Goal: Task Accomplishment & Management: Use online tool/utility

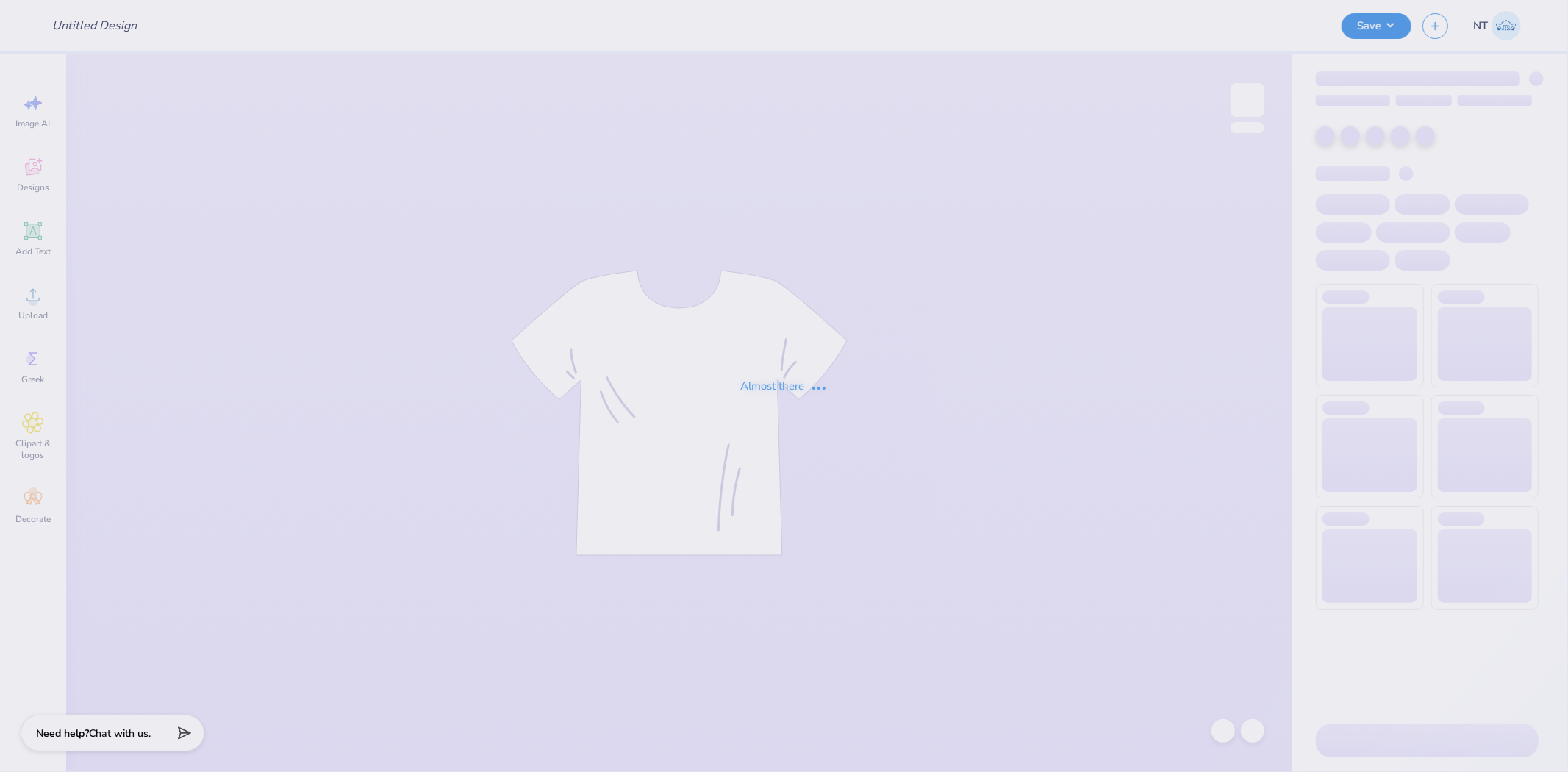
type input "LASS Sketch Design"
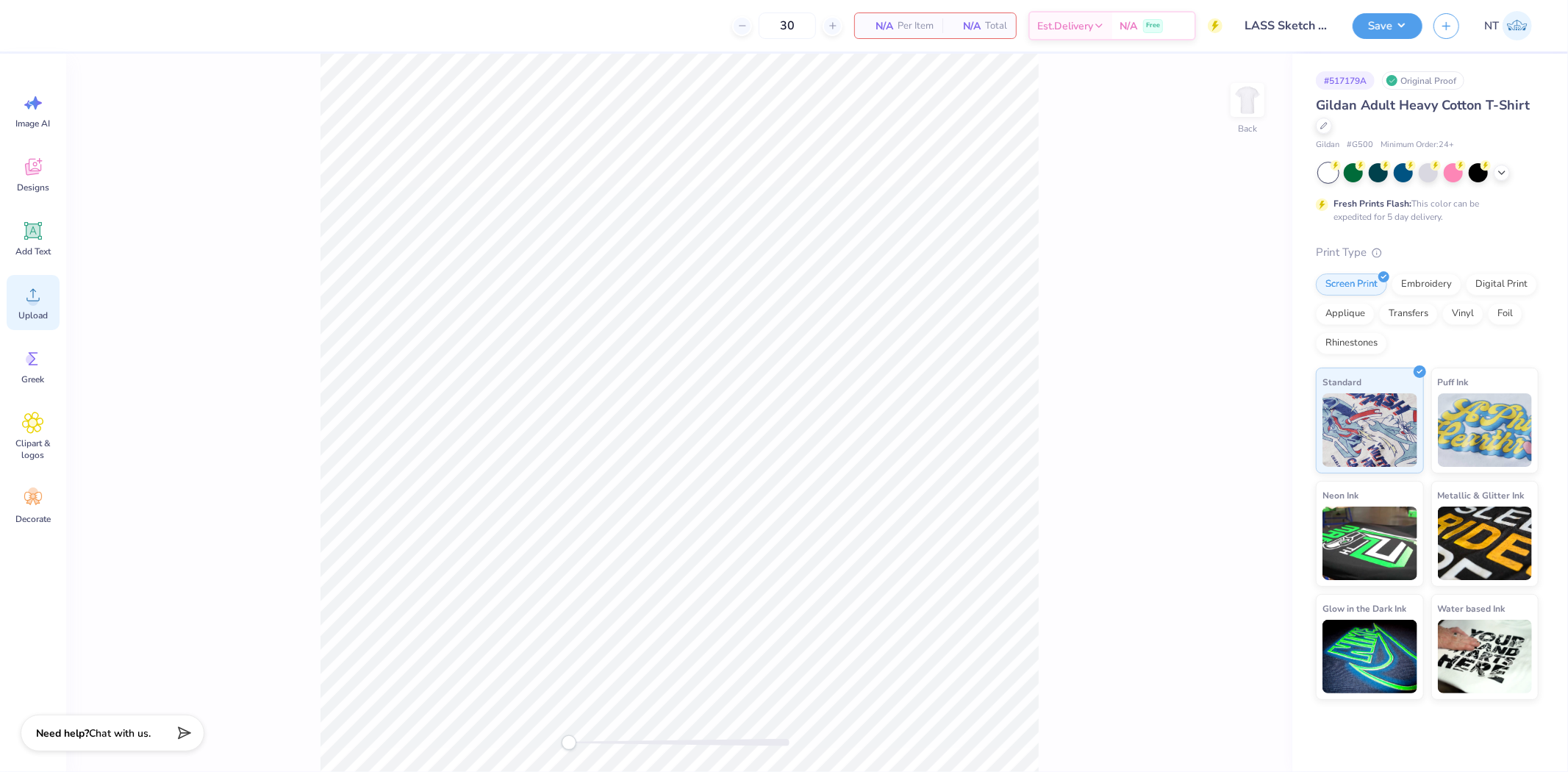
click at [55, 297] on div "Upload" at bounding box center [33, 303] width 53 height 55
click at [1248, 439] on icon at bounding box center [1254, 438] width 21 height 17
click at [40, 296] on icon at bounding box center [34, 295] width 22 height 22
drag, startPoint x: 35, startPoint y: 243, endPoint x: 47, endPoint y: 244, distance: 12.0
click at [35, 241] on div "Add Text" at bounding box center [33, 239] width 53 height 55
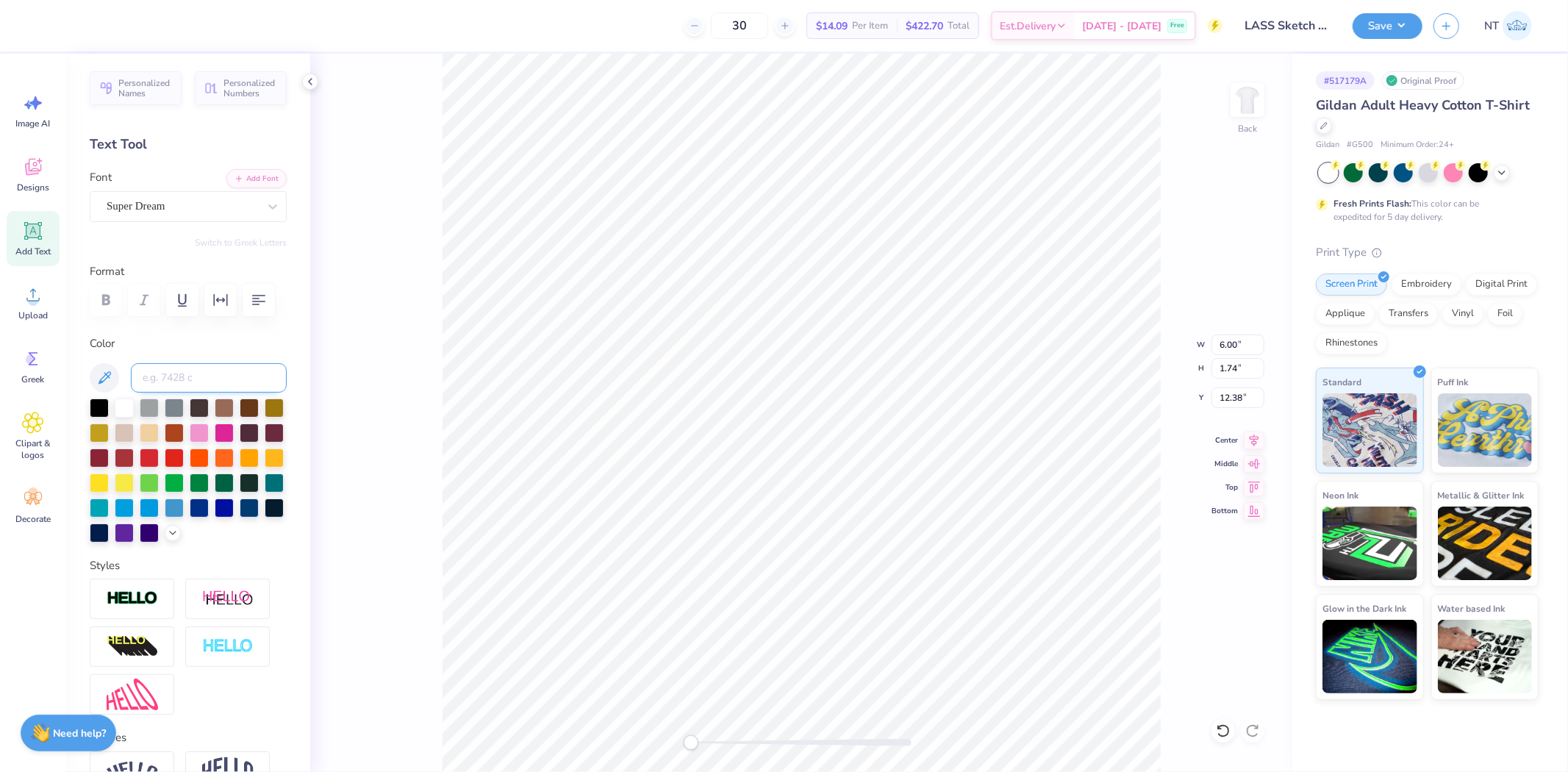
click at [197, 392] on input at bounding box center [208, 378] width 156 height 29
type input "7669"
paste textarea "Penn State Landscape Architecture"
type textarea "Penn State Landscape Architecture"
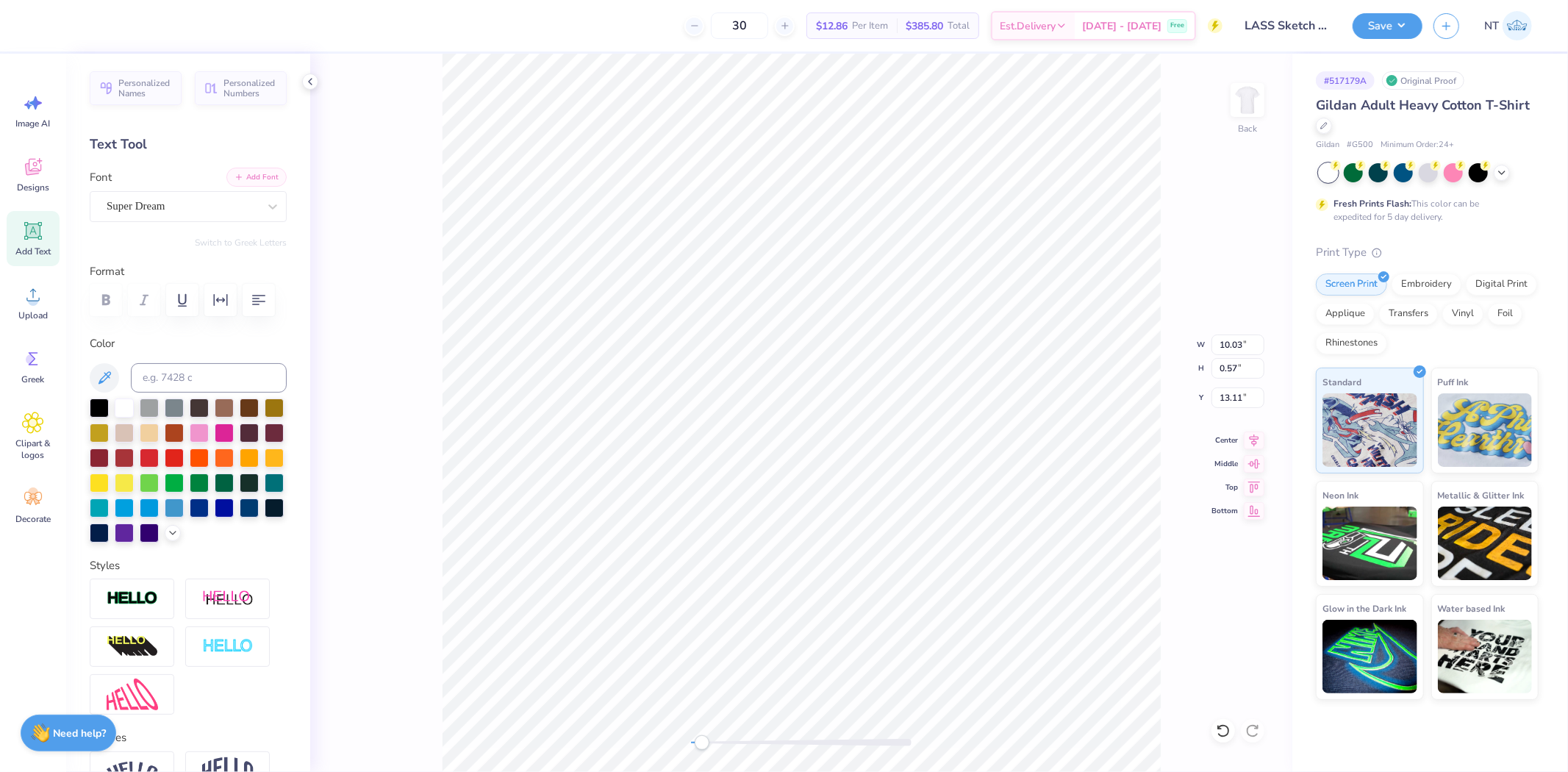
click at [243, 175] on button "Add Font" at bounding box center [257, 177] width 61 height 19
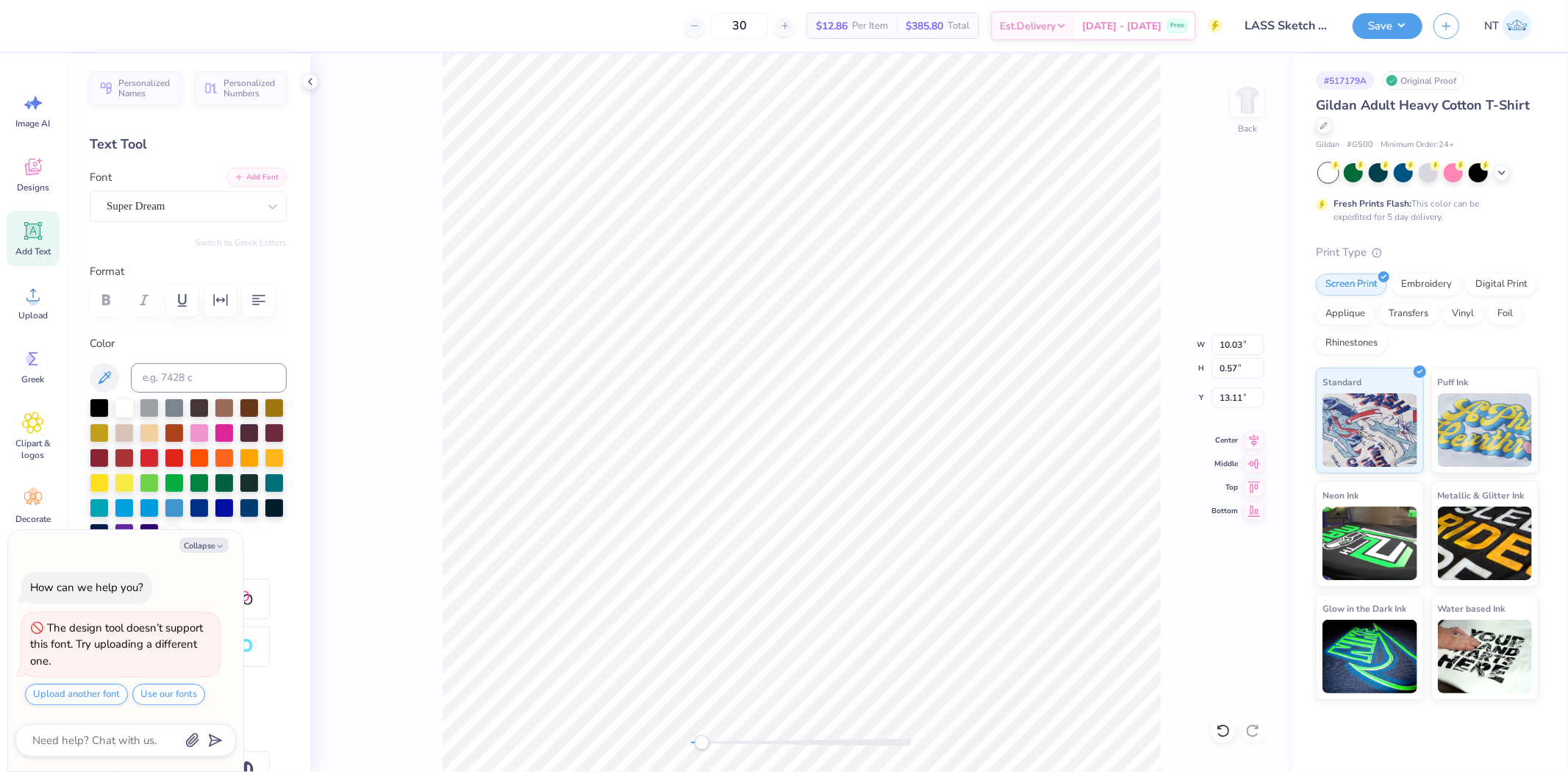
click at [239, 169] on button "Add Font" at bounding box center [257, 177] width 61 height 19
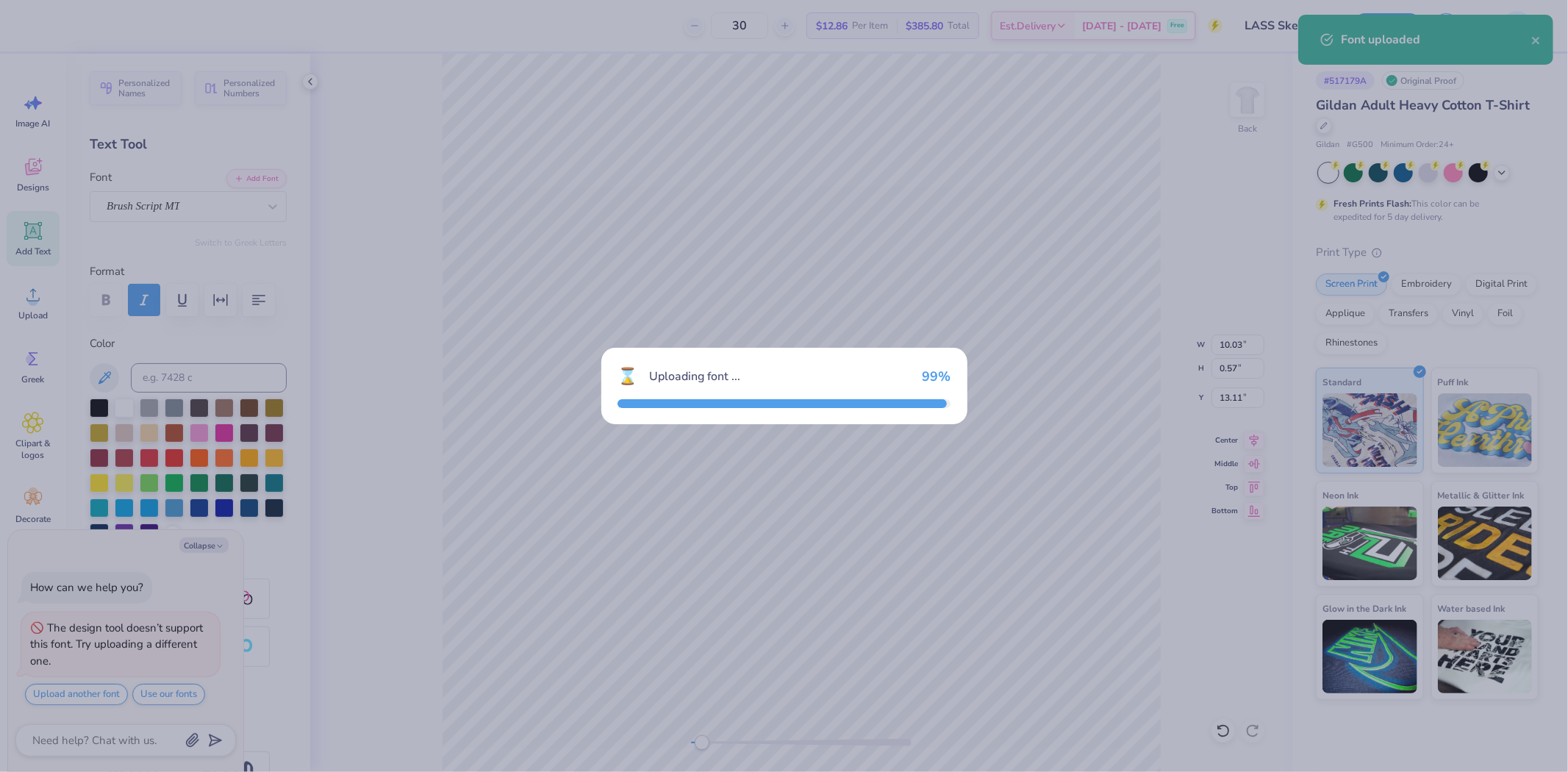
type textarea "x"
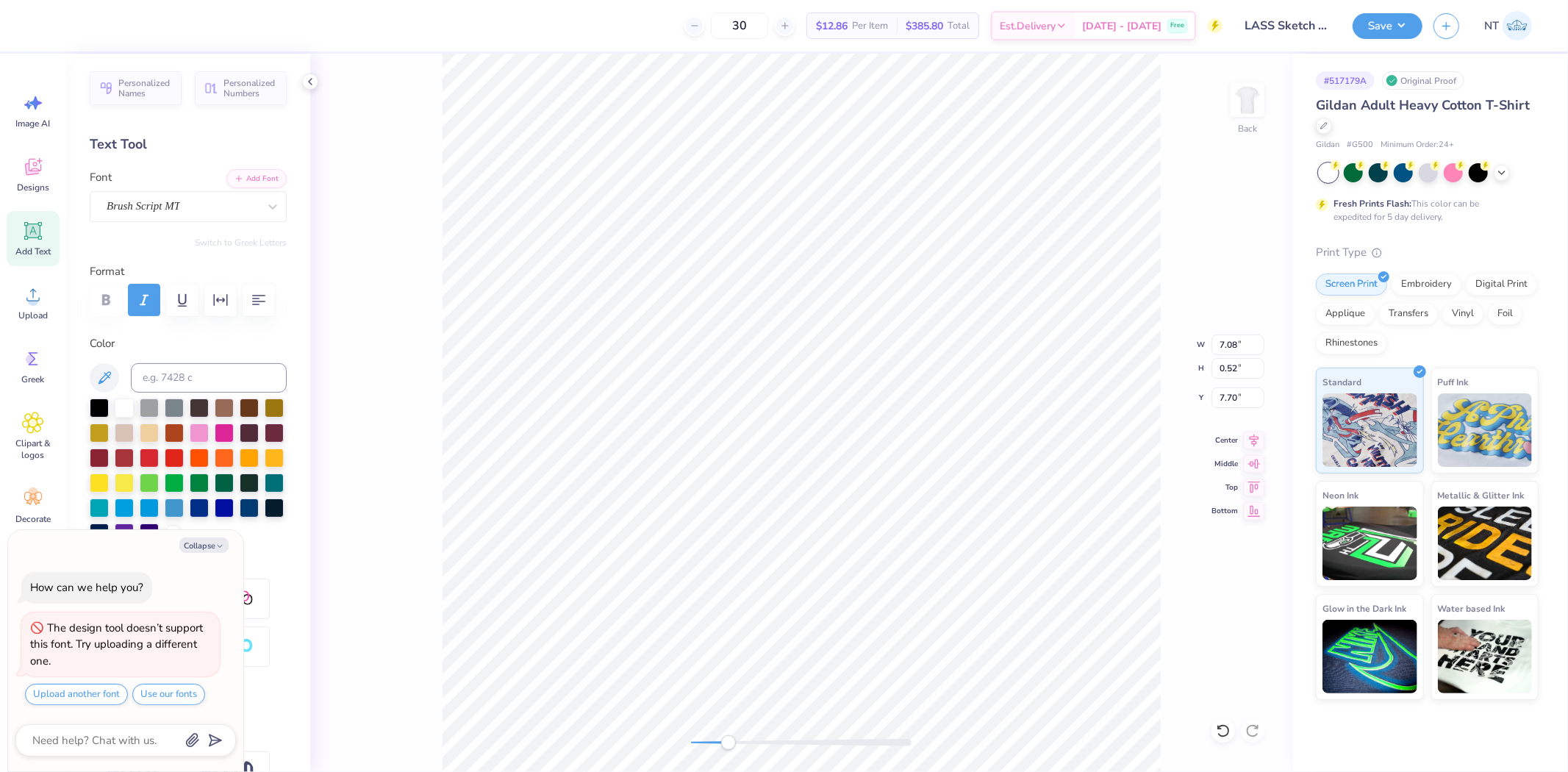
type textarea "x"
type input "12.00"
type input "6.32"
type input "3.00"
click at [252, 175] on button "Add Font" at bounding box center [257, 177] width 61 height 19
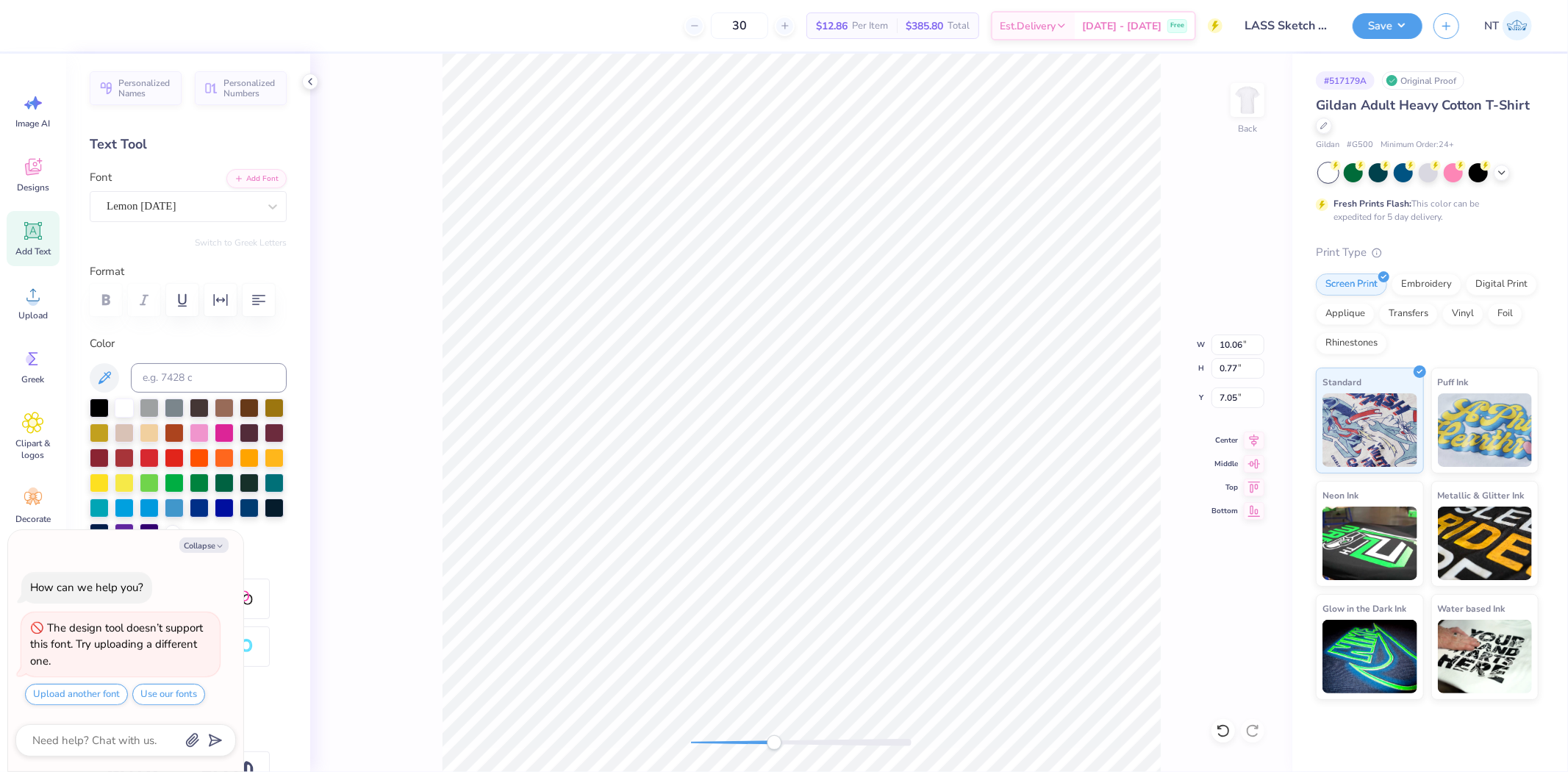
scroll to position [12, 4]
paste textarea "®"
type textarea "x"
type textarea "Penn State® Landscape Architecture"
type textarea "x"
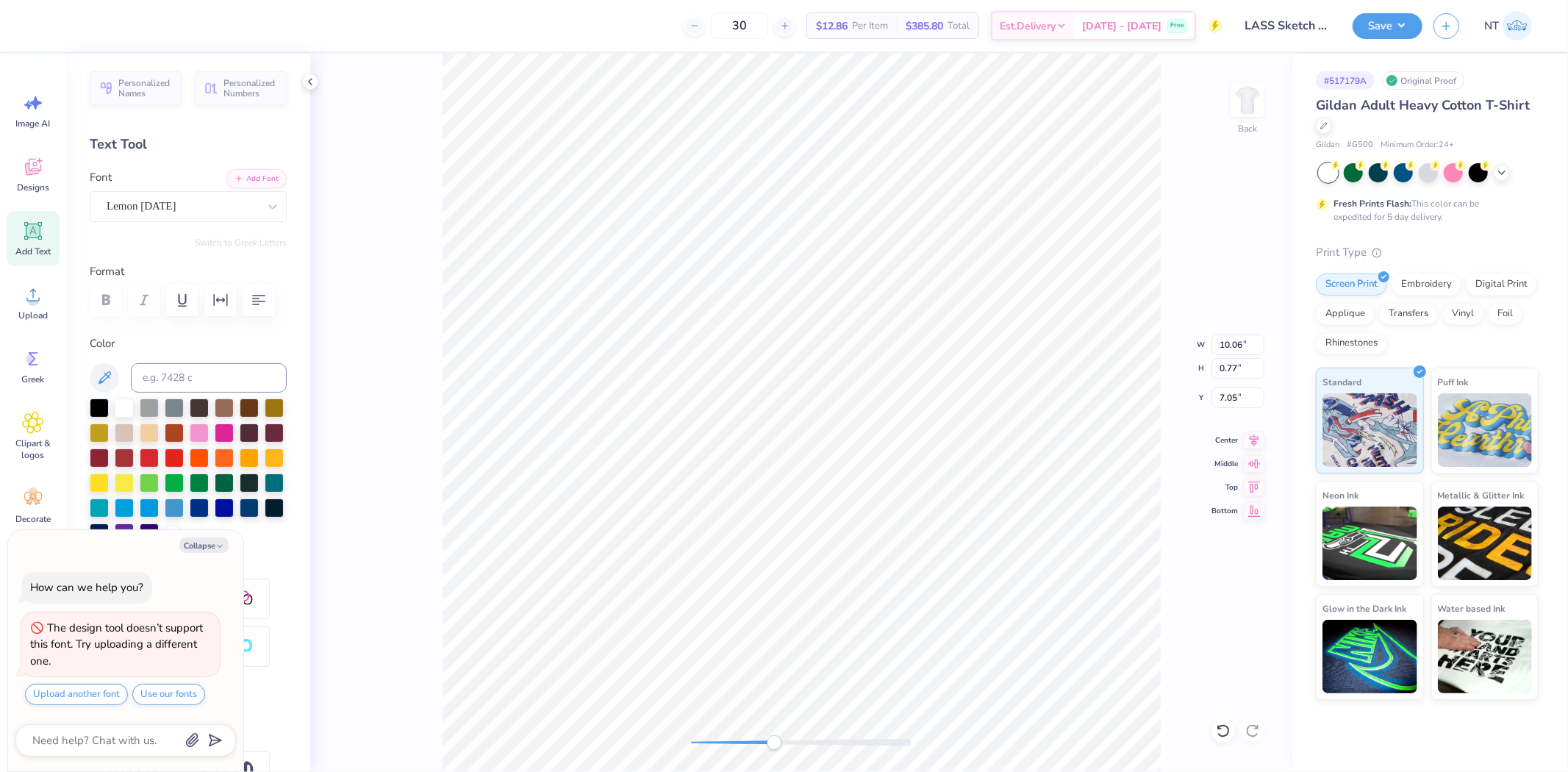
type input "12.00"
type input "6.32"
type input "3.00"
type textarea "x"
type input "10.48"
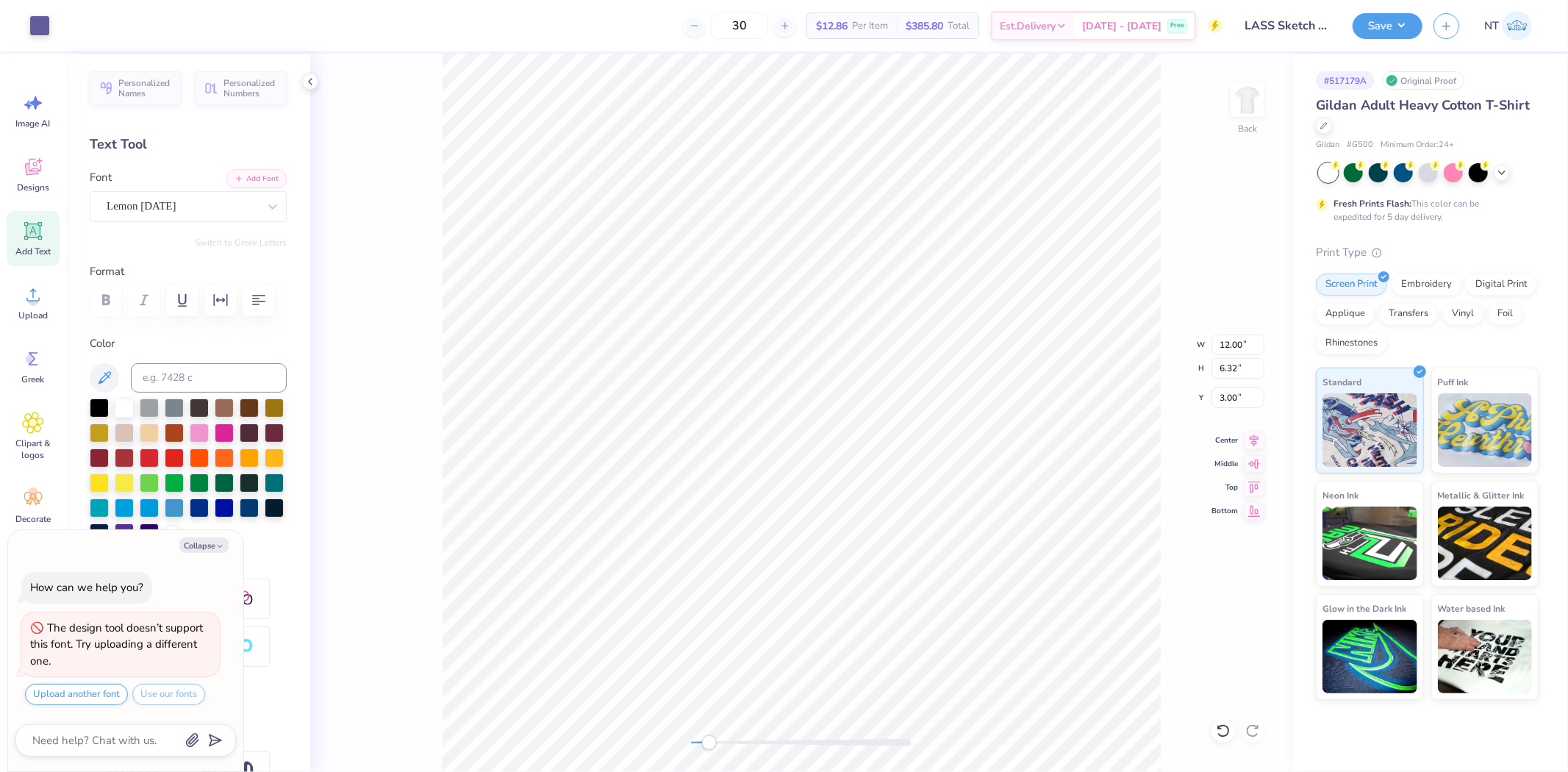
type input "0.77"
type input "7.05"
type textarea "x"
type input "12.00"
type input "6.32"
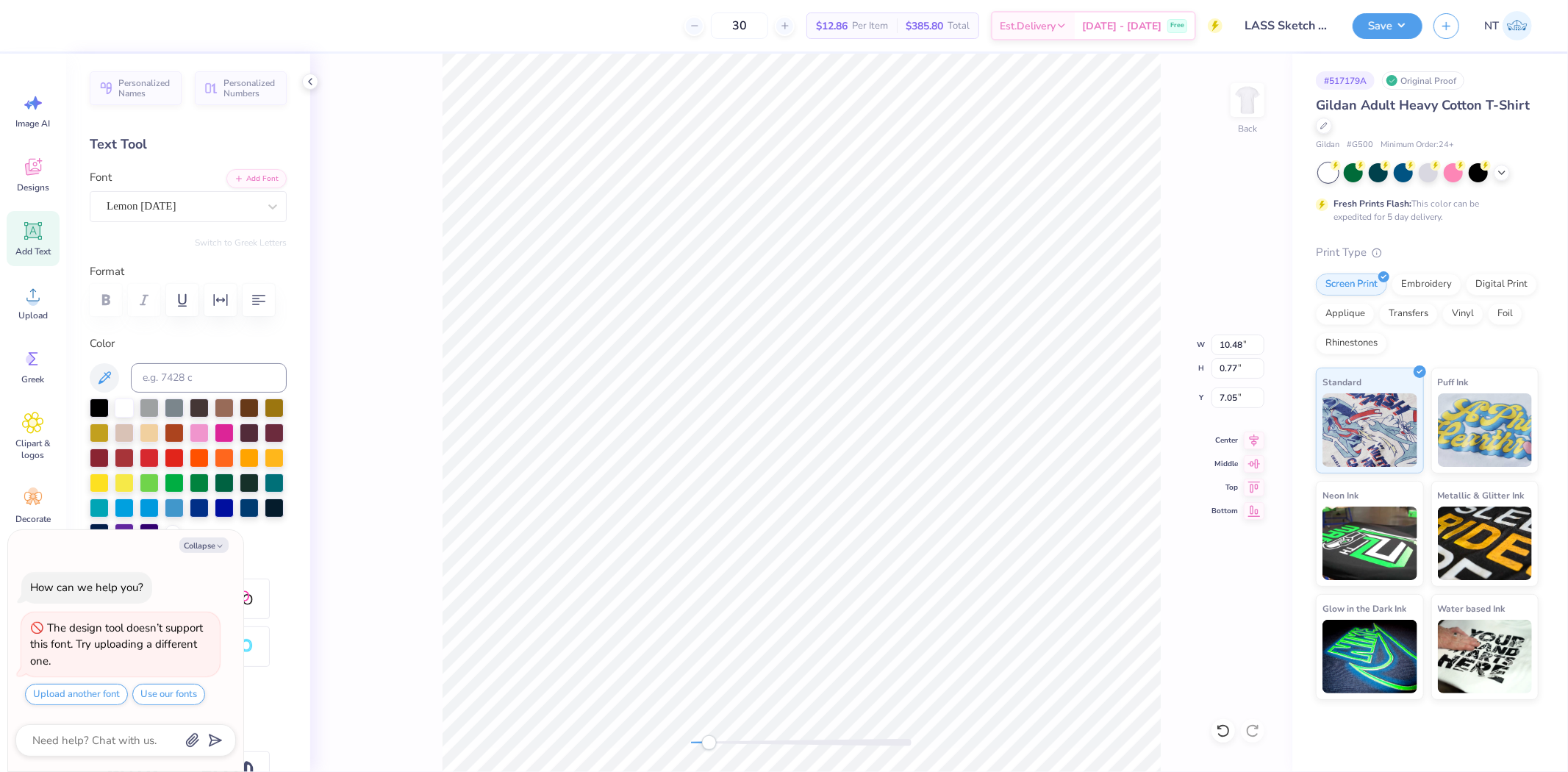
type input "3.00"
type textarea "x"
type input "8.85"
type input "0.65"
type input "7.05"
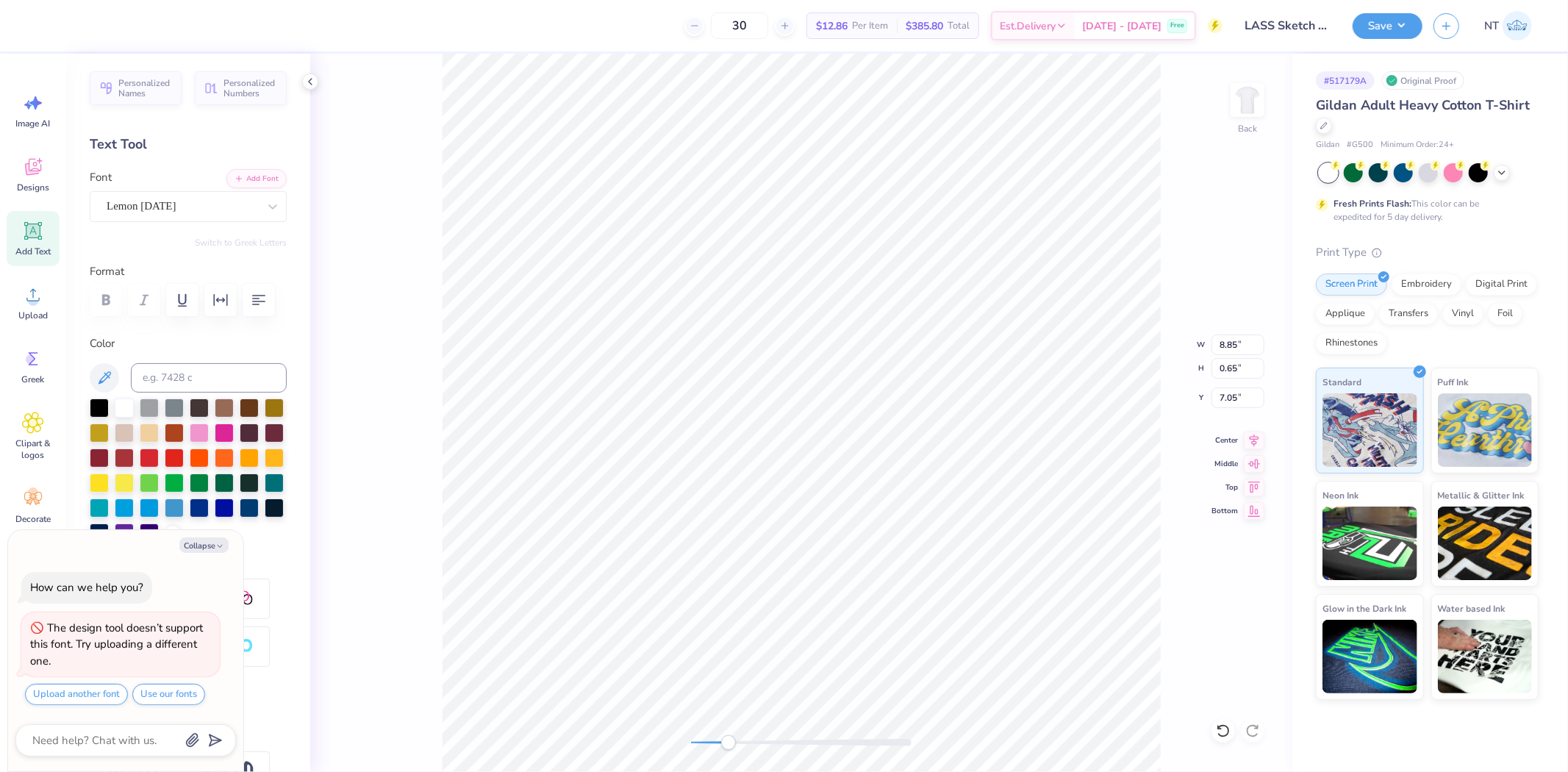
type textarea "x"
type input "12.00"
type input "6.32"
type input "3.00"
type textarea "x"
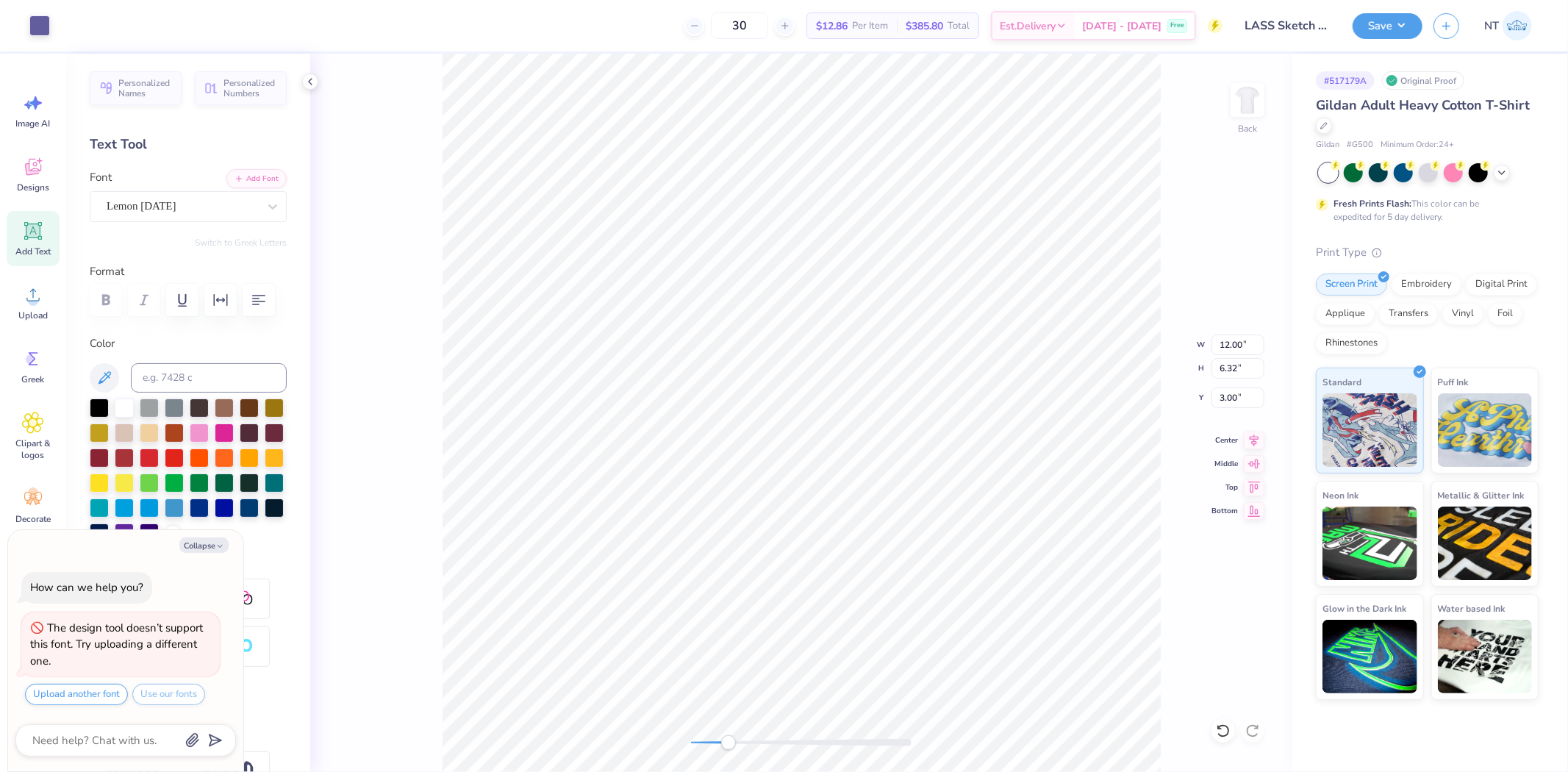
type input "7.23"
type input "0.53"
type input "7.17"
type textarea "x"
type input "12.00"
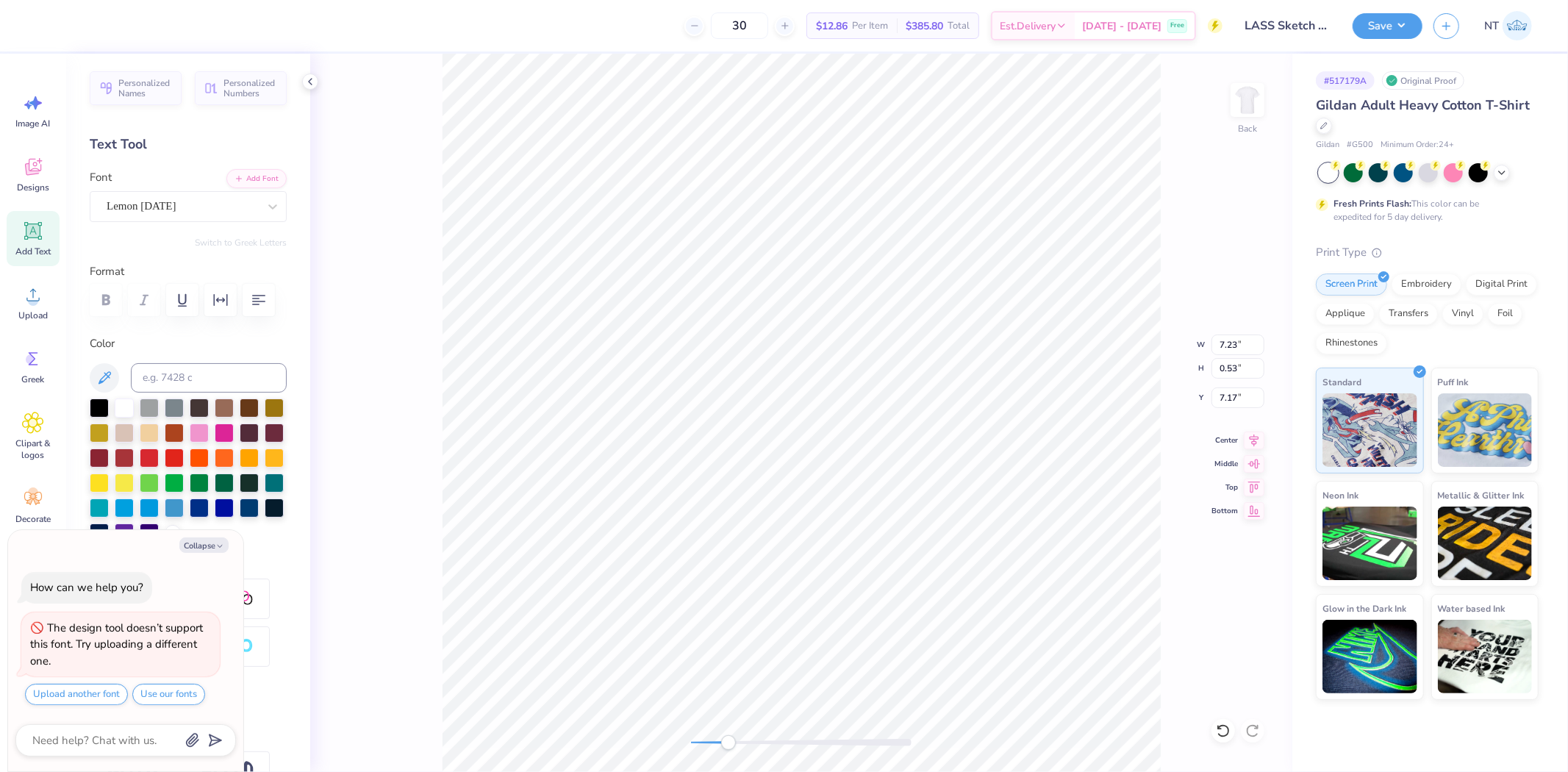
type input "6.32"
type input "3.00"
type textarea "x"
type input "7.23"
type input "0.53"
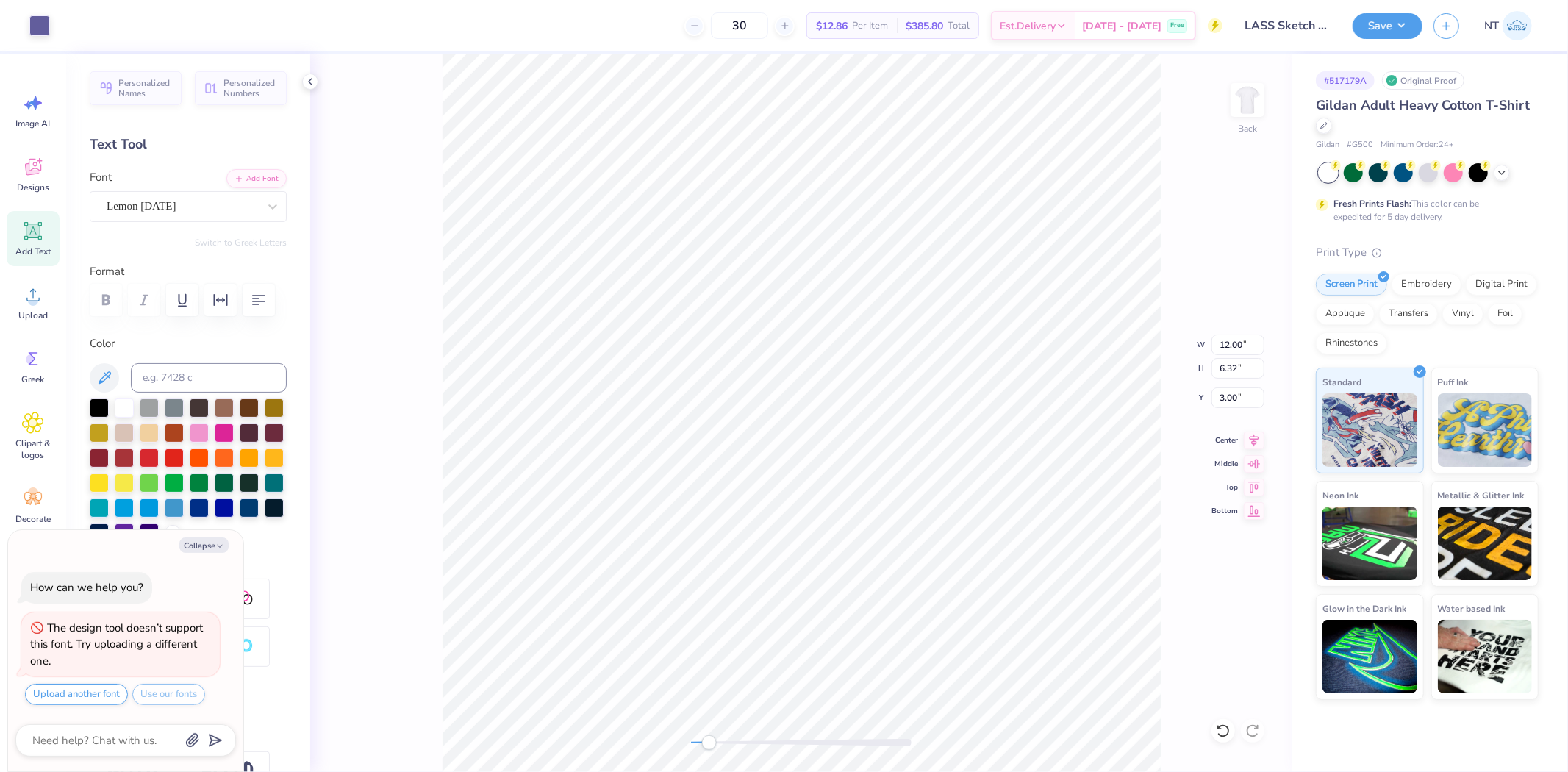
type input "7.03"
type textarea "x"
type input "9.54"
type input "0.70"
type input "7.24"
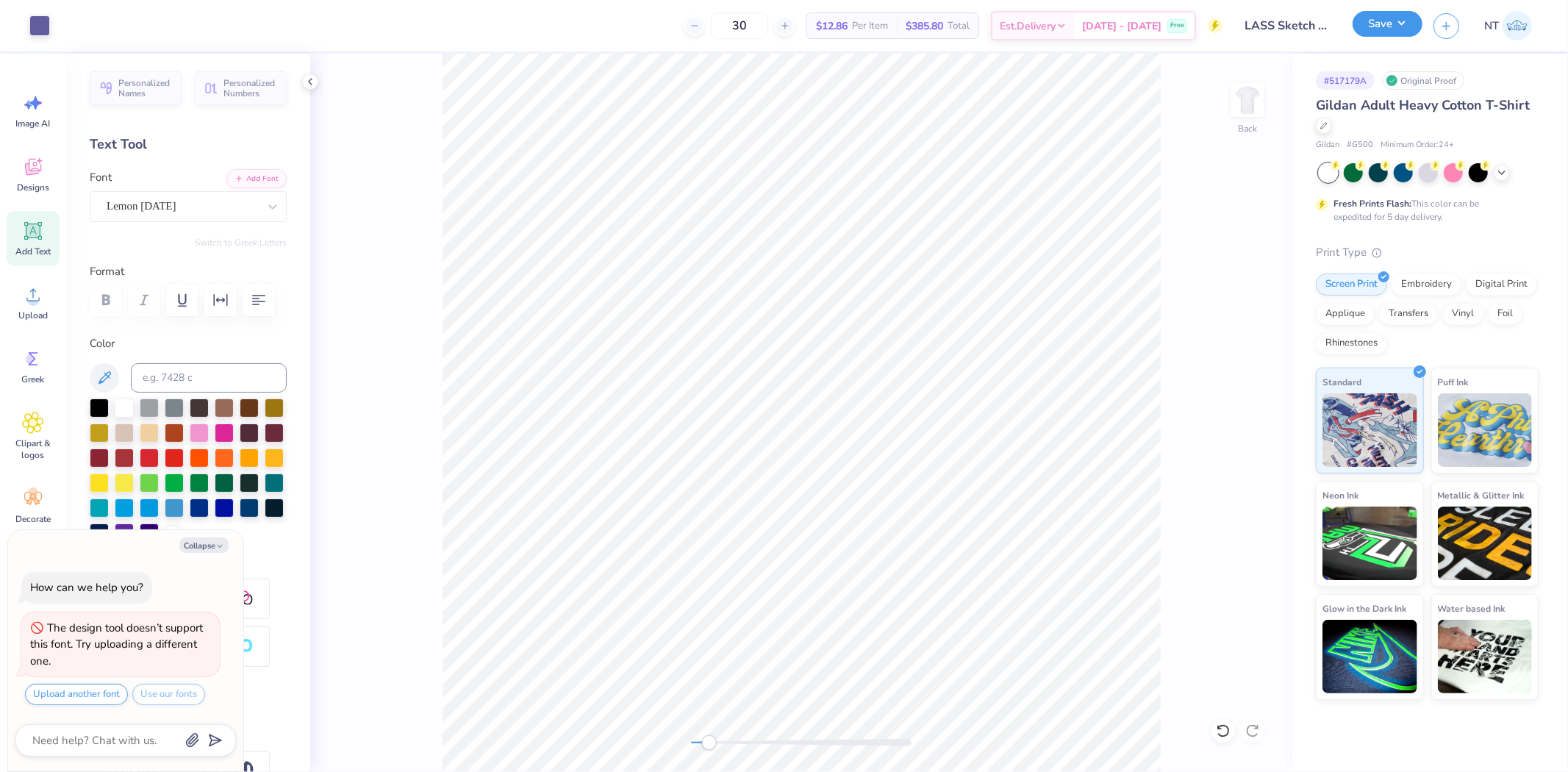
click at [1384, 18] on button "Save" at bounding box center [1386, 24] width 70 height 26
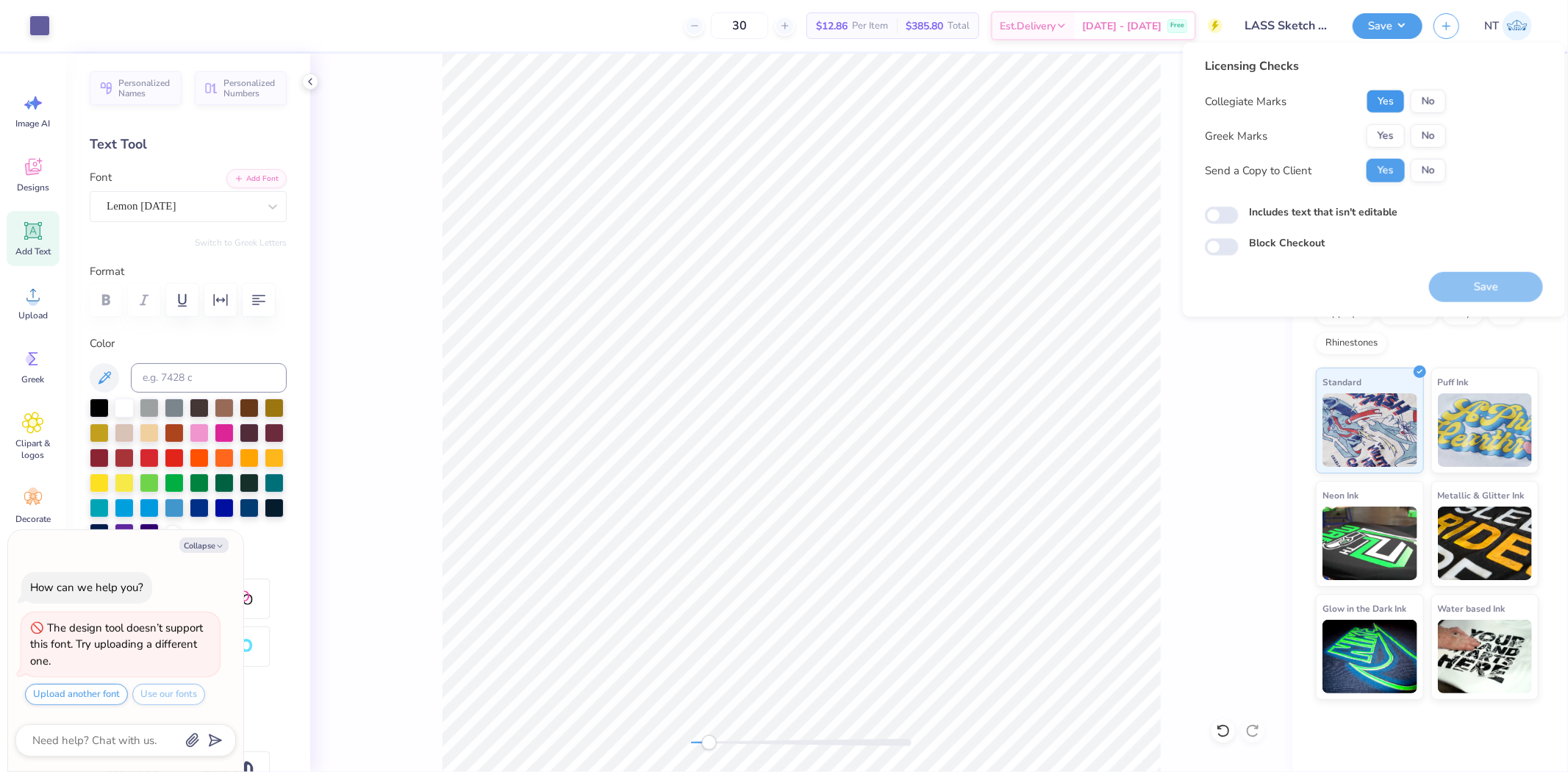
click at [1393, 104] on button "Yes" at bounding box center [1386, 101] width 38 height 23
click at [1431, 132] on button "No" at bounding box center [1428, 136] width 35 height 23
type textarea "x"
click at [1311, 207] on label "Includes text that isn't editable" at bounding box center [1323, 212] width 149 height 16
click at [1239, 207] on input "Includes text that isn't editable" at bounding box center [1221, 215] width 34 height 17
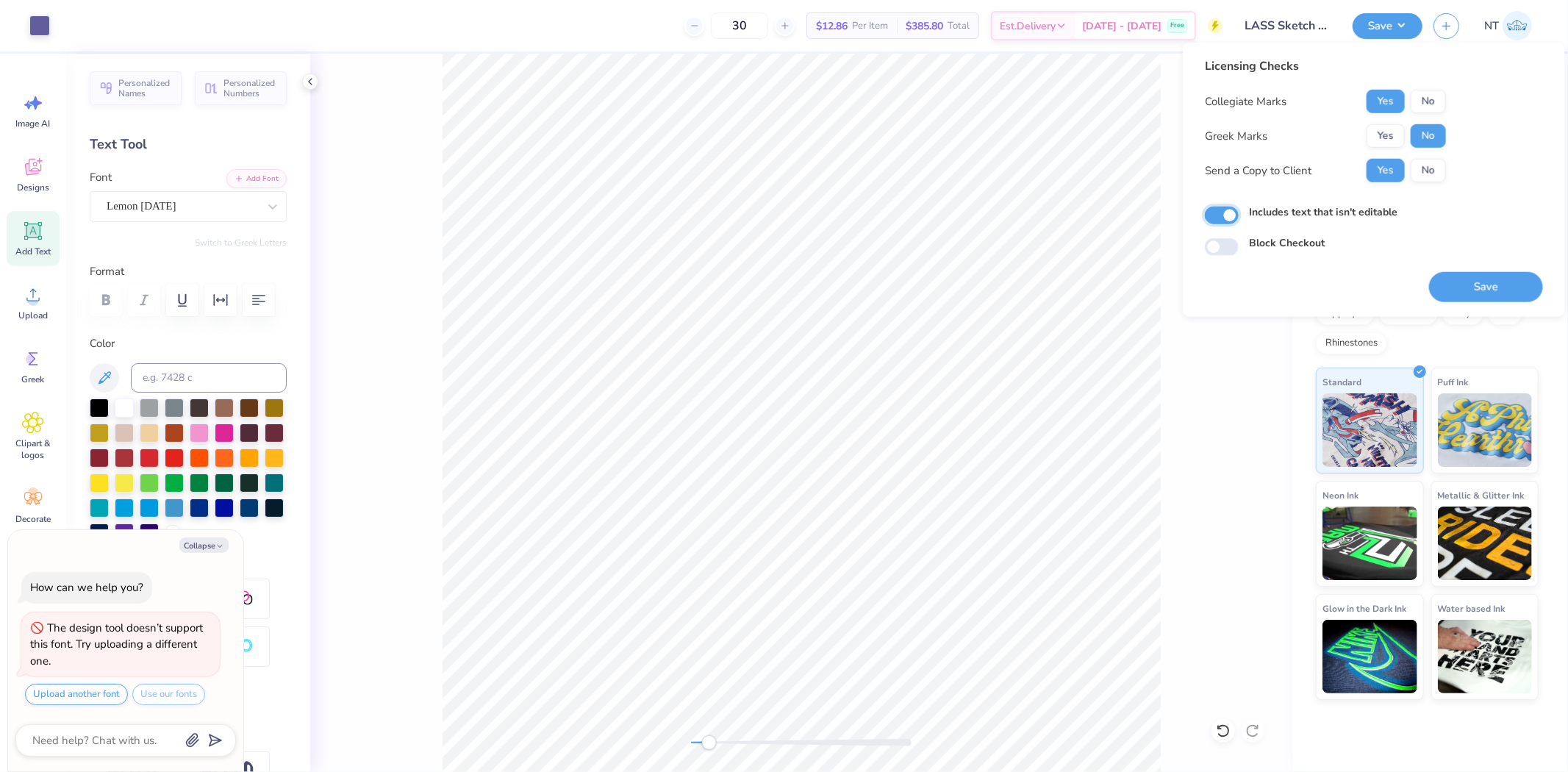
checkbox input "true"
type textarea "x"
click at [1297, 207] on label "Includes text that isn't editable" at bounding box center [1323, 212] width 149 height 16
click at [1239, 207] on input "Includes text that isn't editable" at bounding box center [1221, 215] width 34 height 17
checkbox input "false"
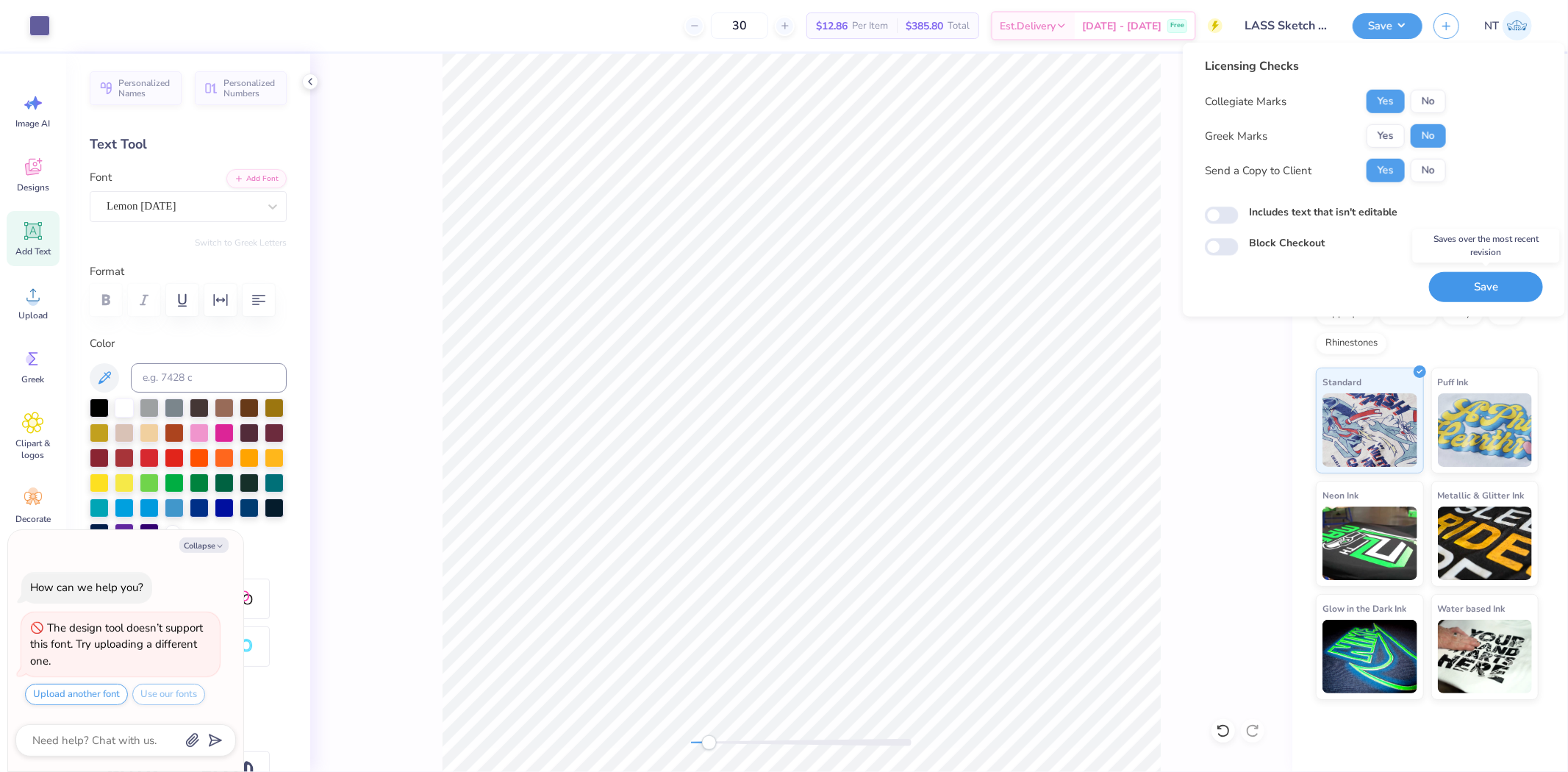
click at [1463, 292] on button "Save" at bounding box center [1486, 287] width 114 height 30
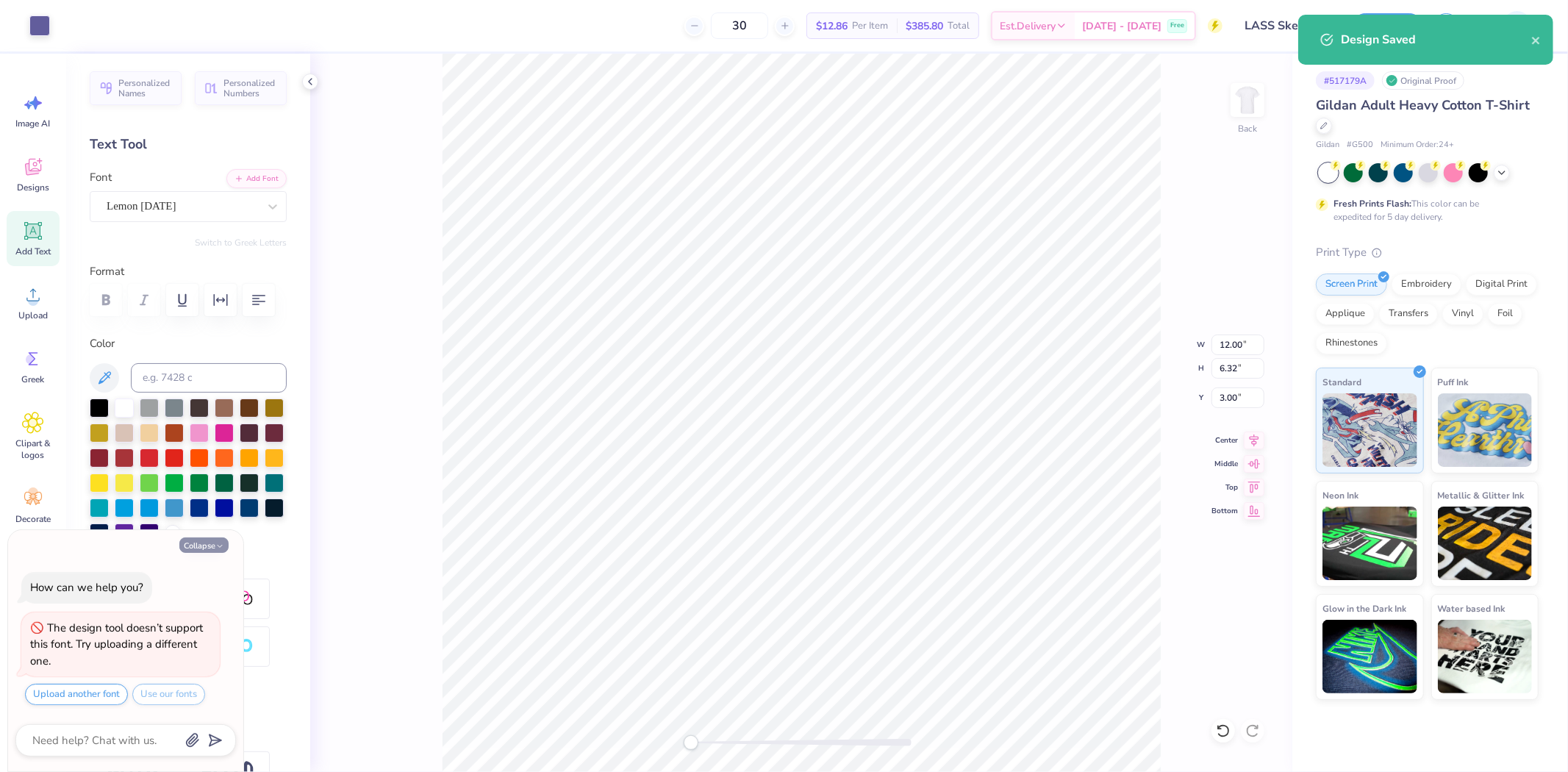
click at [216, 545] on icon "button" at bounding box center [220, 546] width 9 height 9
type textarea "x"
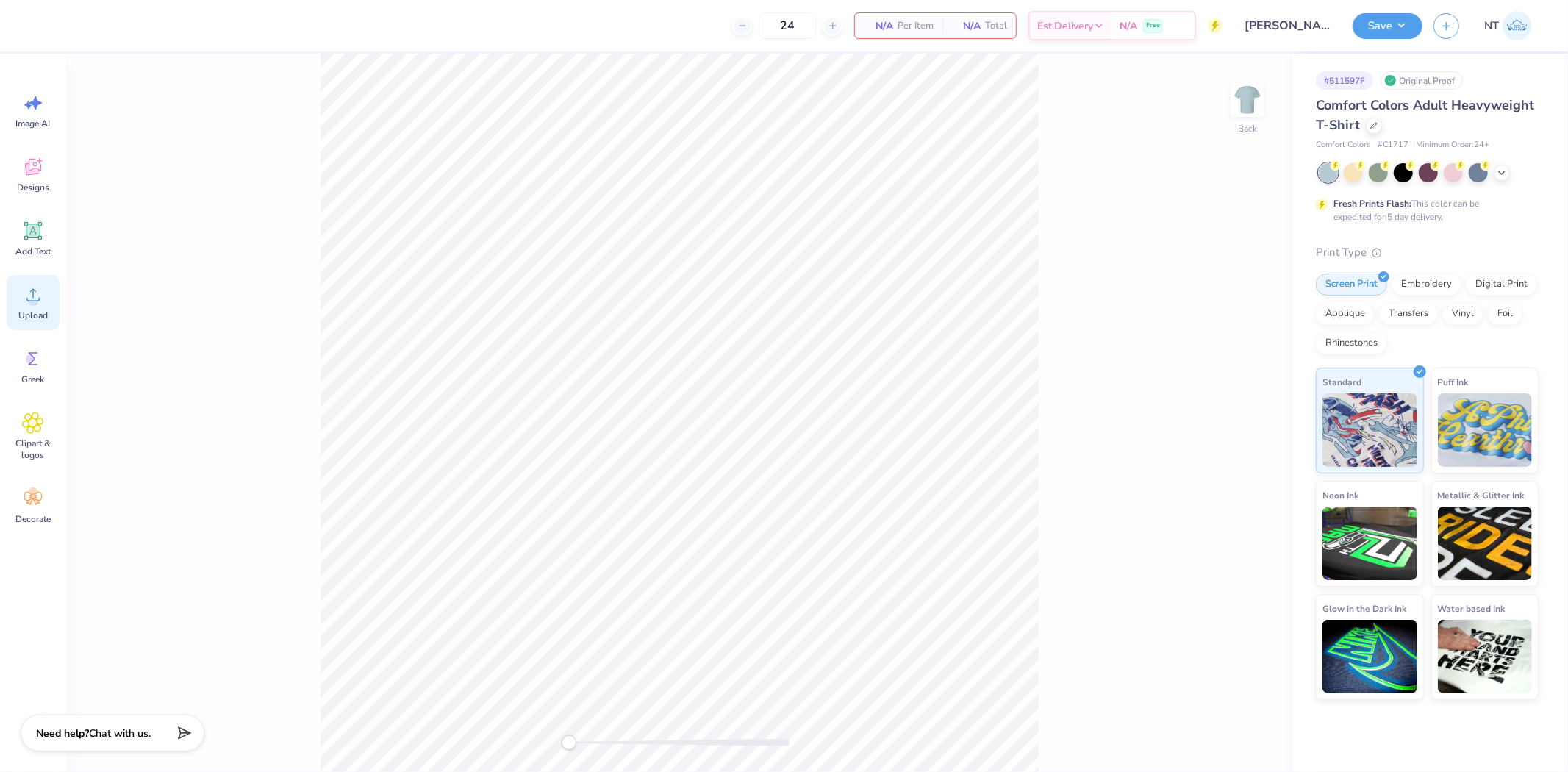
click at [39, 304] on icon at bounding box center [34, 295] width 22 height 22
click at [1258, 437] on icon at bounding box center [1254, 438] width 21 height 17
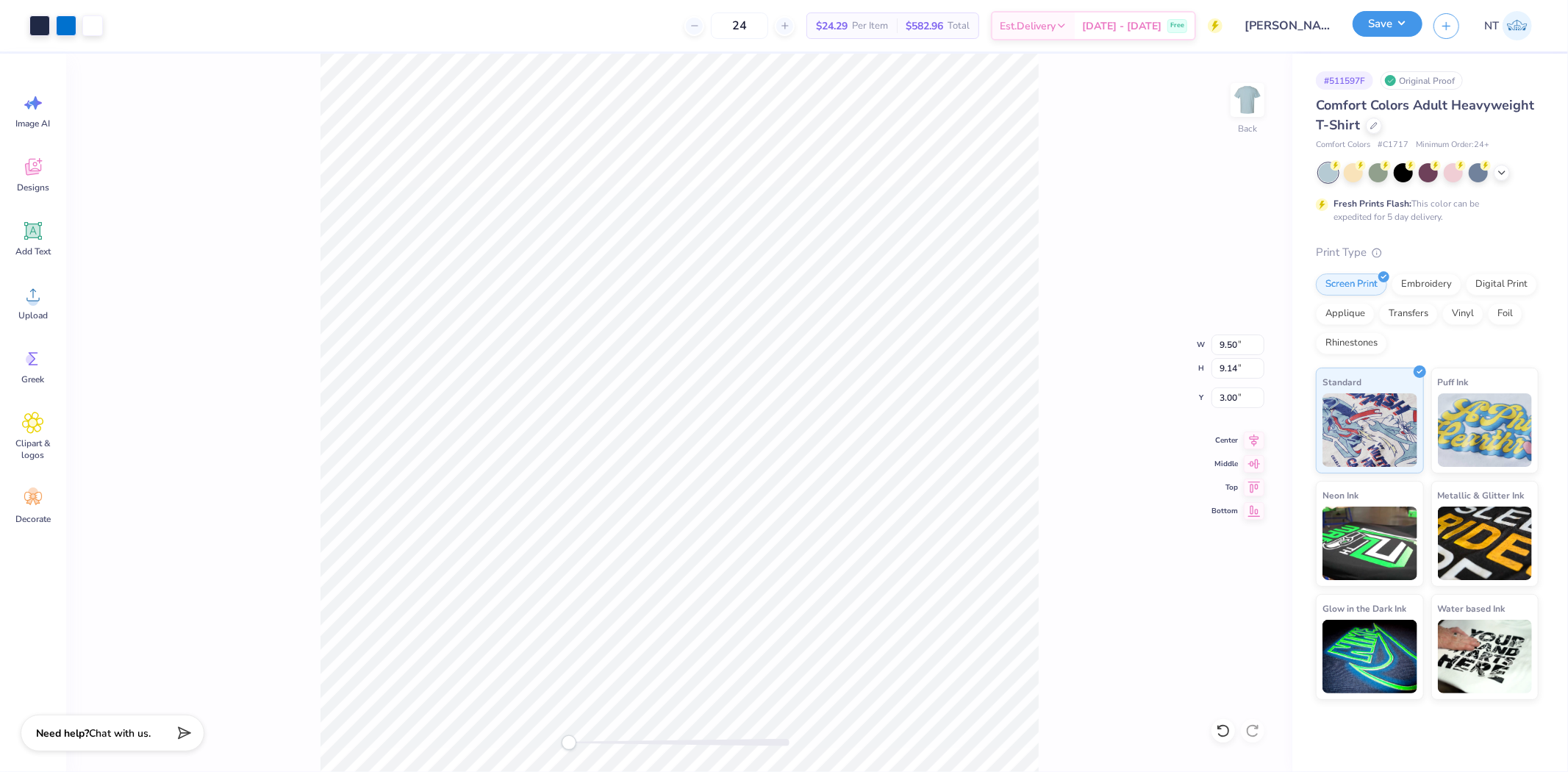
click at [1406, 27] on button "Save" at bounding box center [1386, 24] width 70 height 26
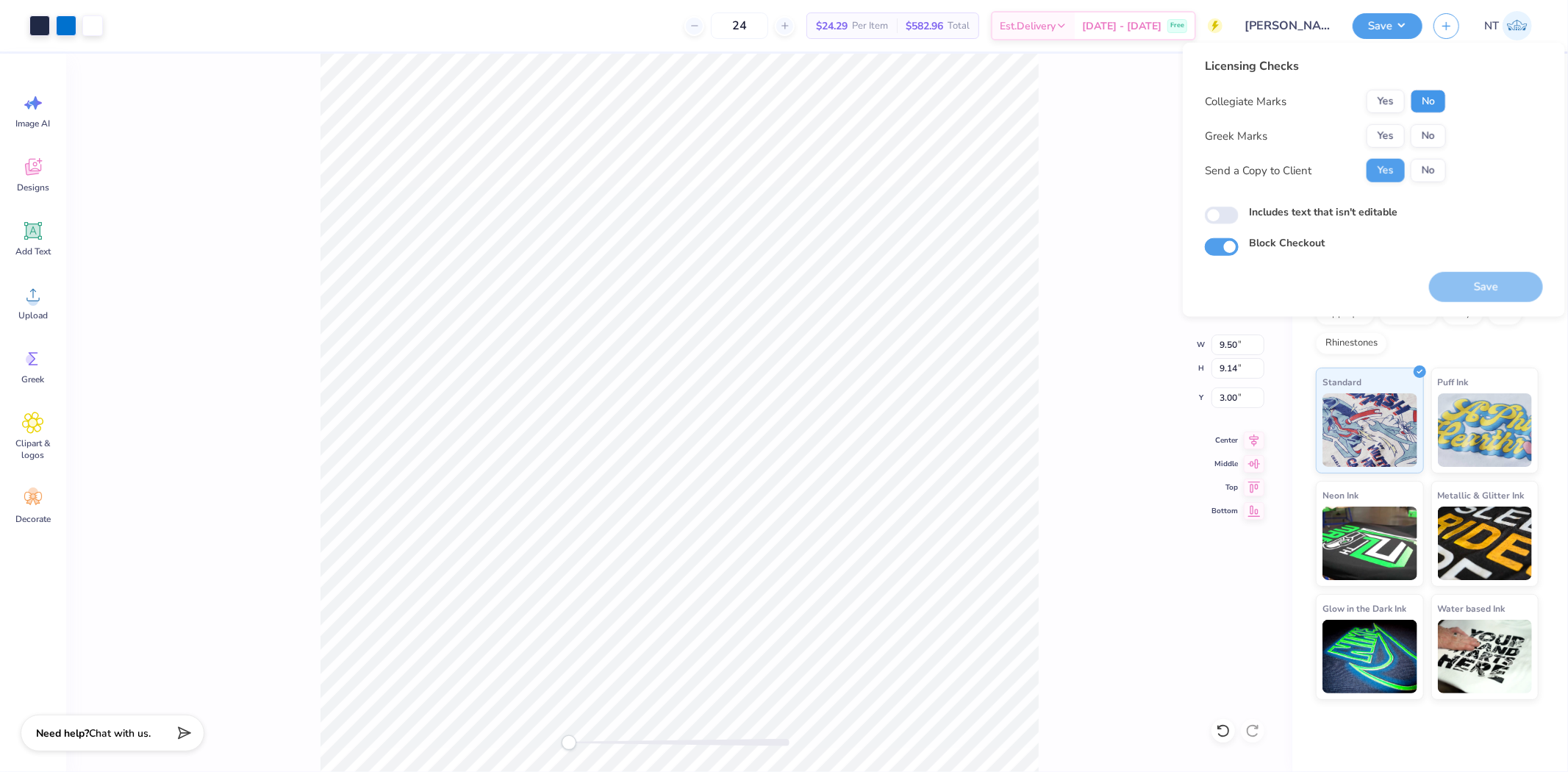
click at [1425, 99] on button "No" at bounding box center [1428, 101] width 35 height 23
click at [1418, 131] on button "No" at bounding box center [1428, 136] width 35 height 23
click at [1338, 201] on div "Licensing Checks Collegiate Marks Yes No Greek Marks Yes No Send a Copy to Clie…" at bounding box center [1374, 156] width 338 height 199
click at [1348, 207] on label "Includes text that isn't editable" at bounding box center [1323, 212] width 149 height 16
click at [1239, 207] on input "Includes text that isn't editable" at bounding box center [1221, 215] width 34 height 17
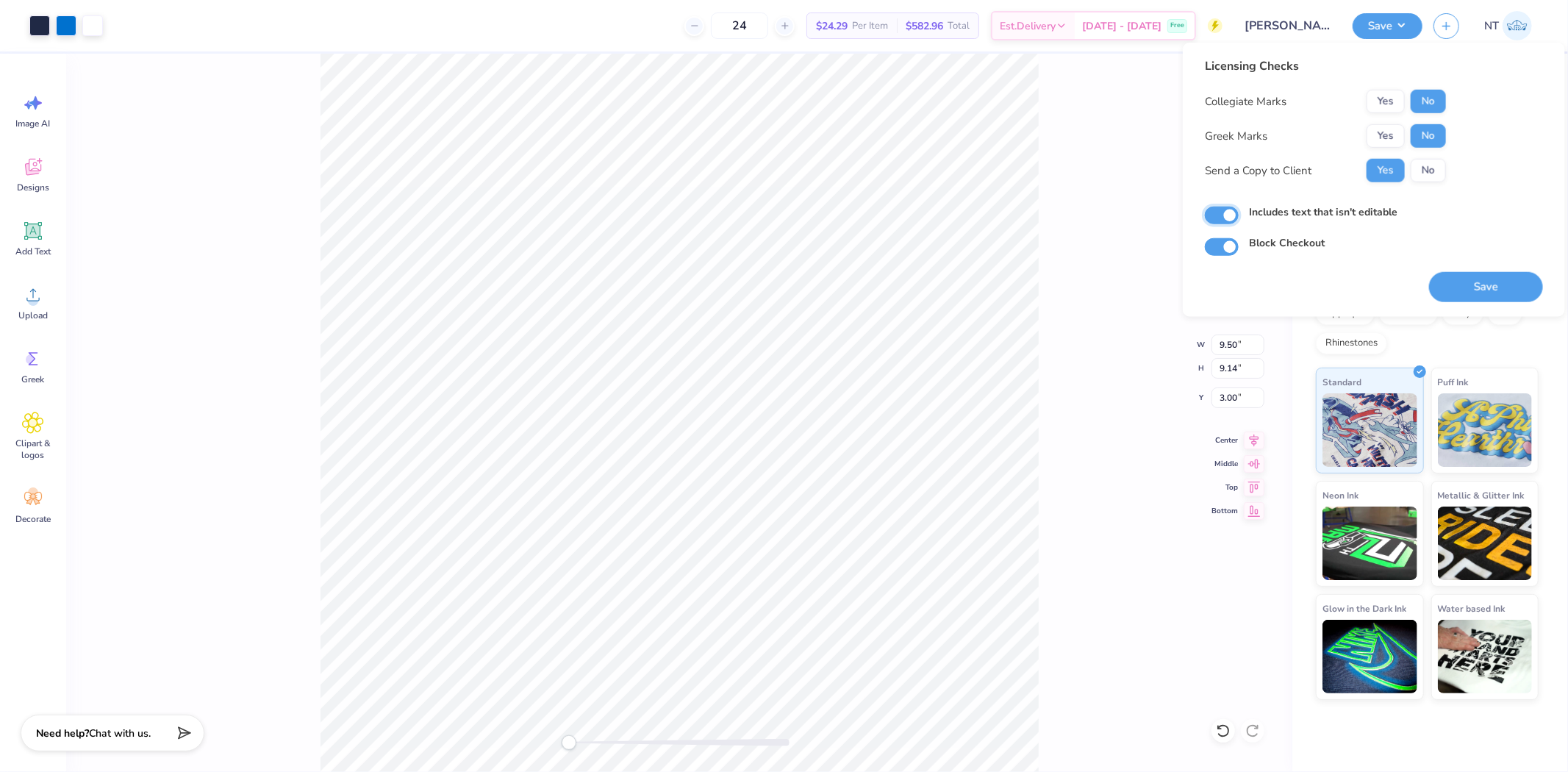
checkbox input "true"
click at [1471, 278] on button "Save" at bounding box center [1486, 287] width 114 height 30
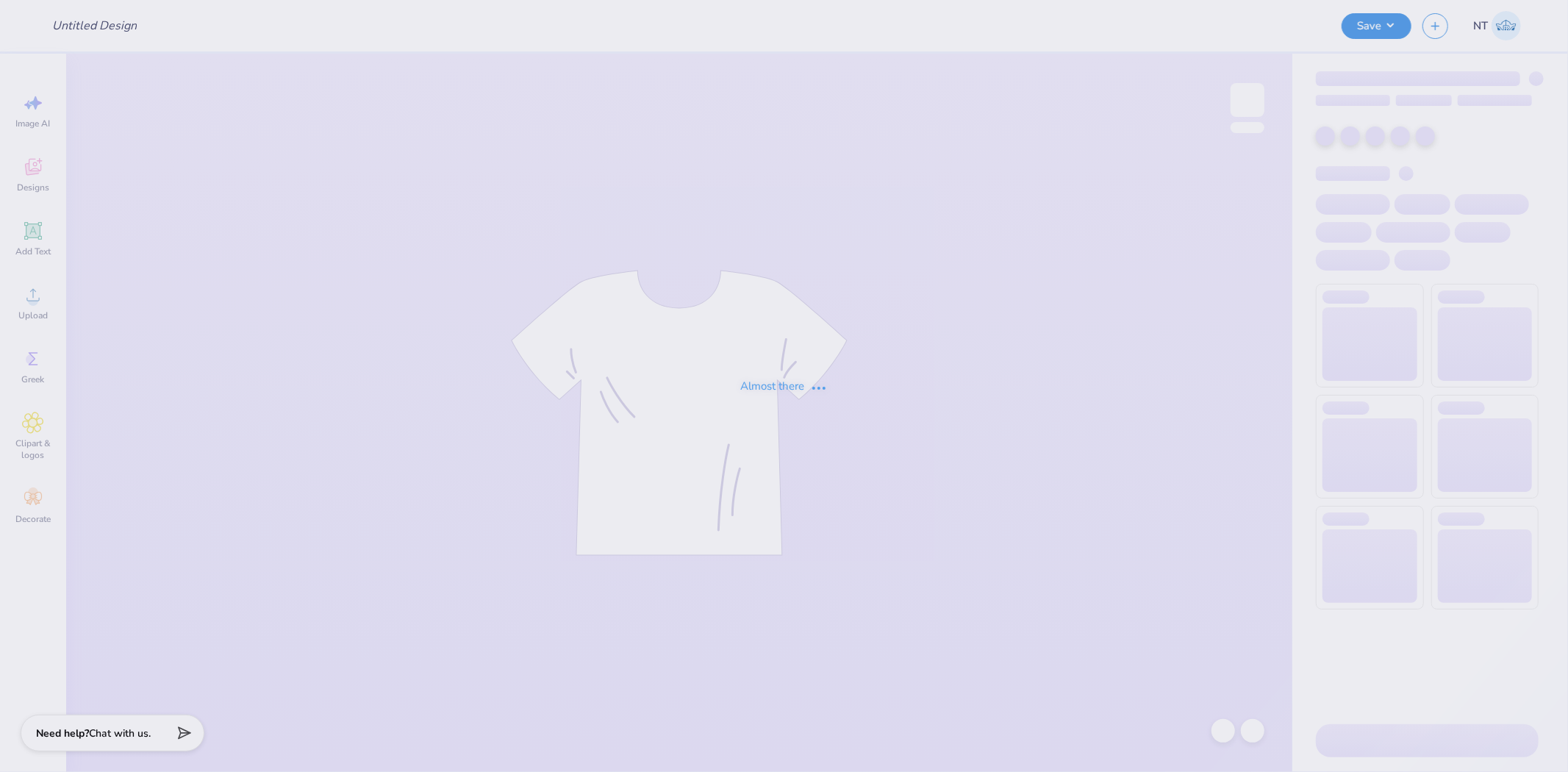
type input "phi delta epsilon tee"
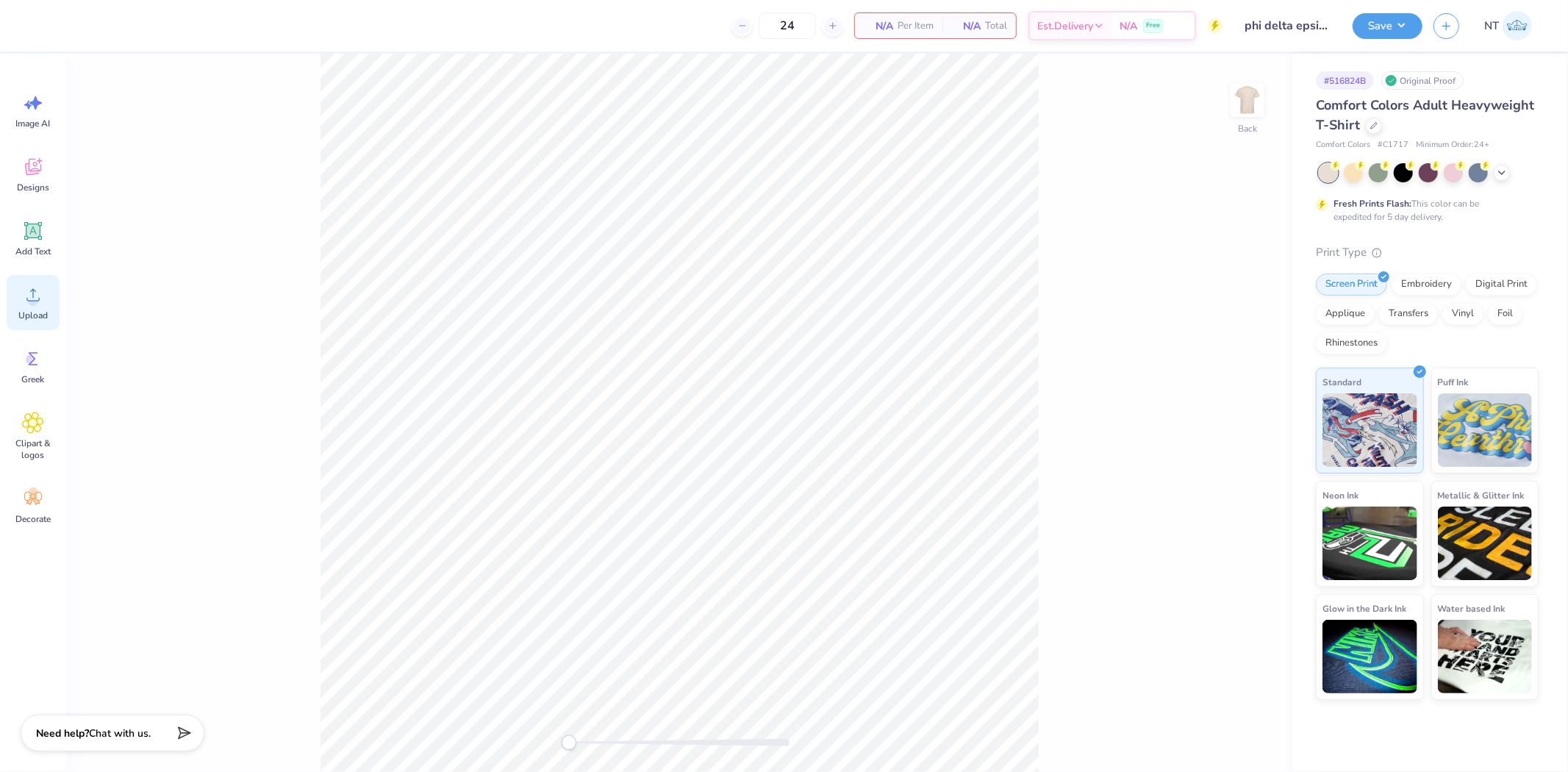
click at [40, 307] on div "Upload" at bounding box center [33, 303] width 53 height 55
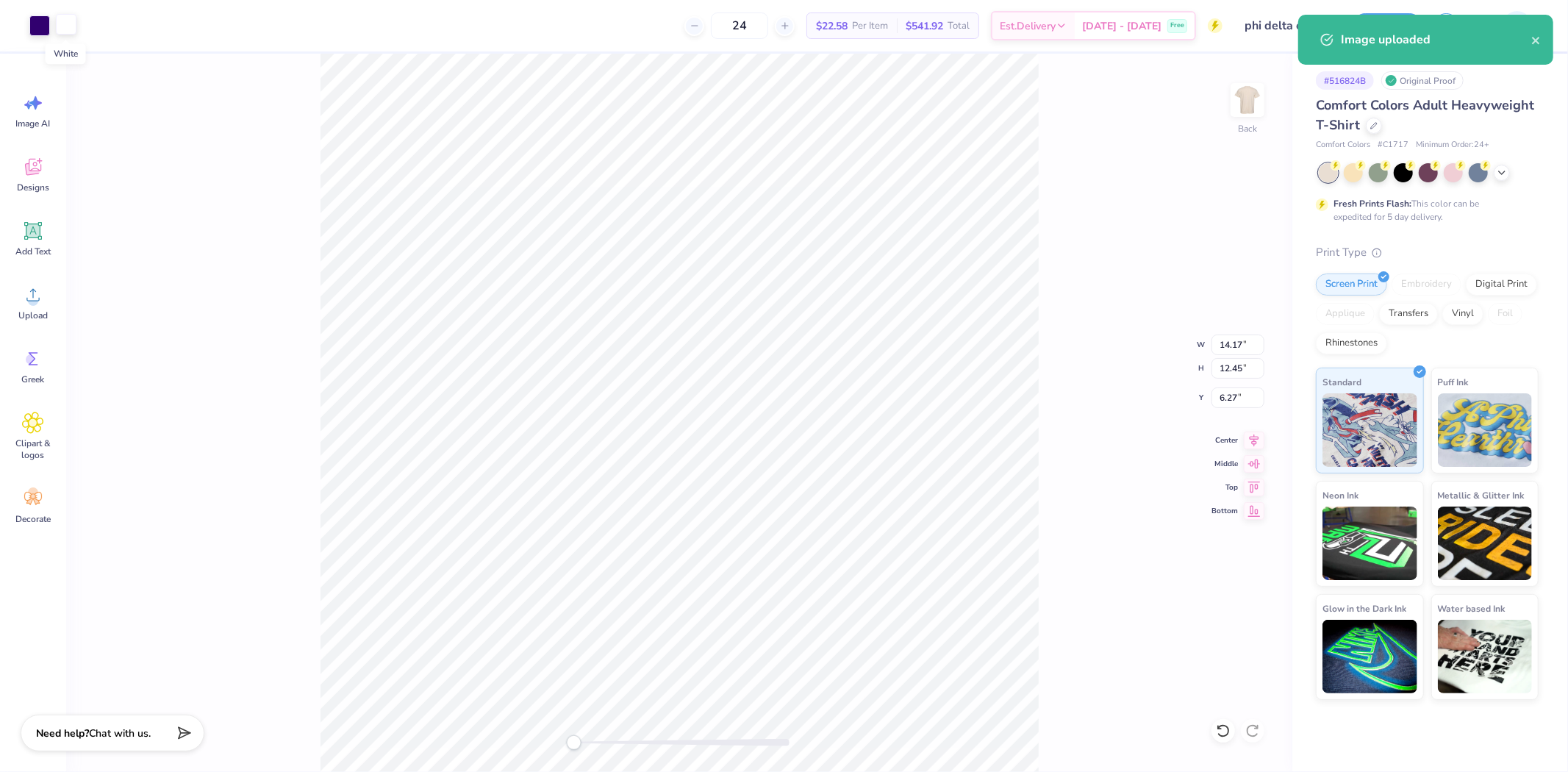
click at [67, 25] on div at bounding box center [67, 24] width 21 height 21
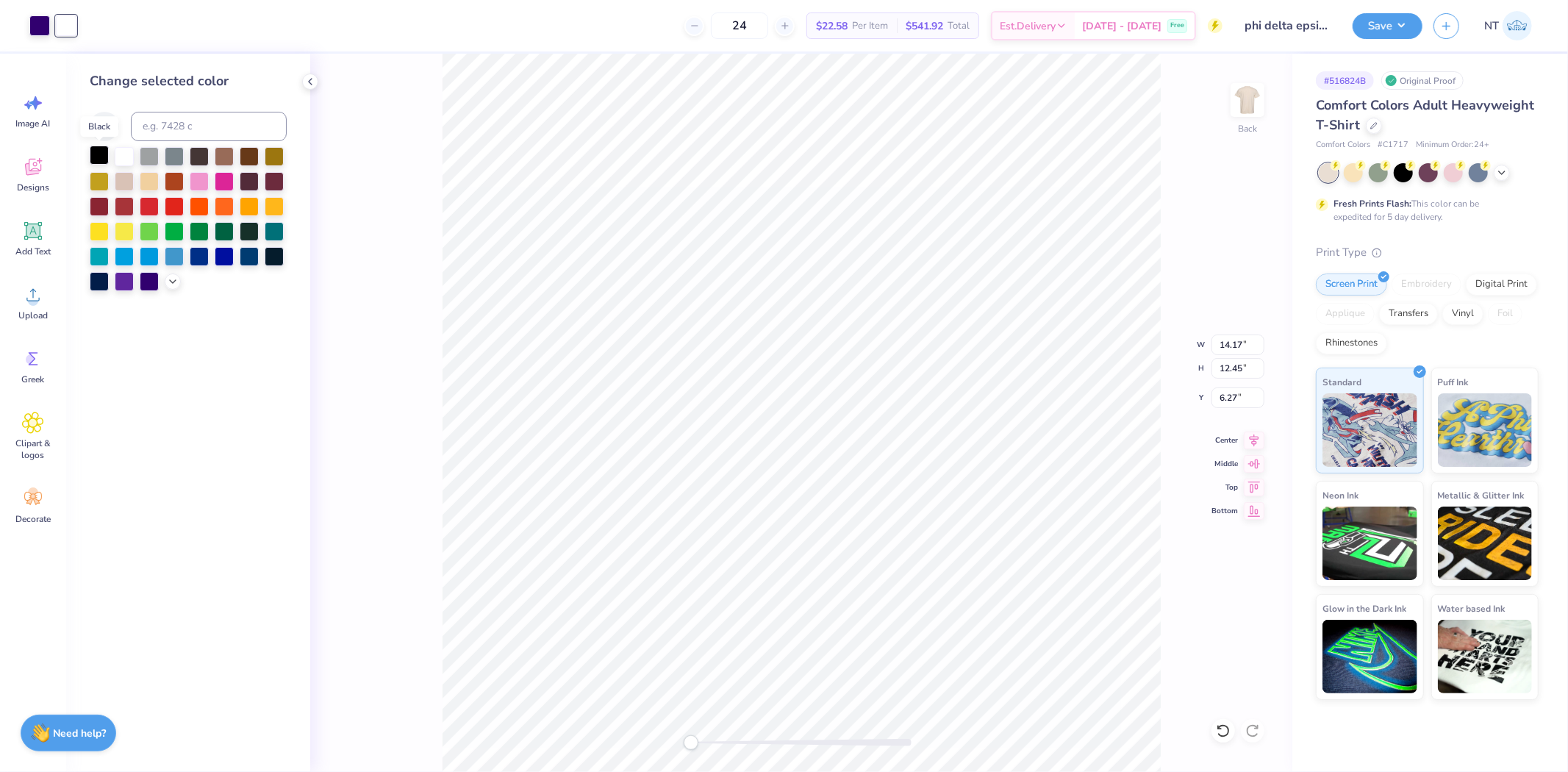
click at [96, 155] on div at bounding box center [99, 155] width 19 height 19
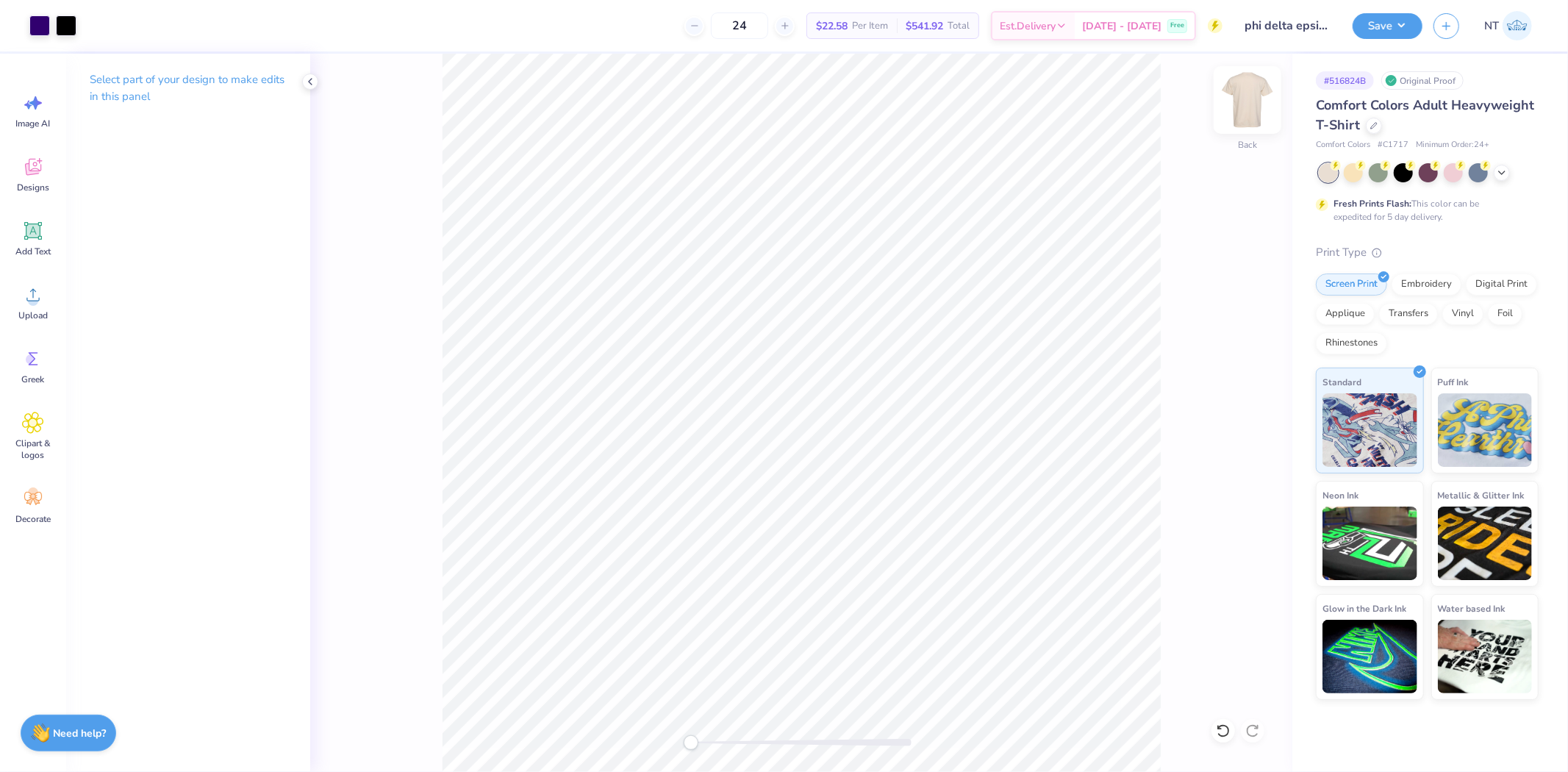
click at [1251, 94] on img at bounding box center [1247, 100] width 59 height 59
click at [37, 290] on icon at bounding box center [34, 295] width 22 height 22
click at [1246, 437] on icon at bounding box center [1254, 438] width 21 height 17
click at [1240, 88] on img at bounding box center [1247, 100] width 59 height 59
click at [1248, 112] on img at bounding box center [1247, 100] width 59 height 59
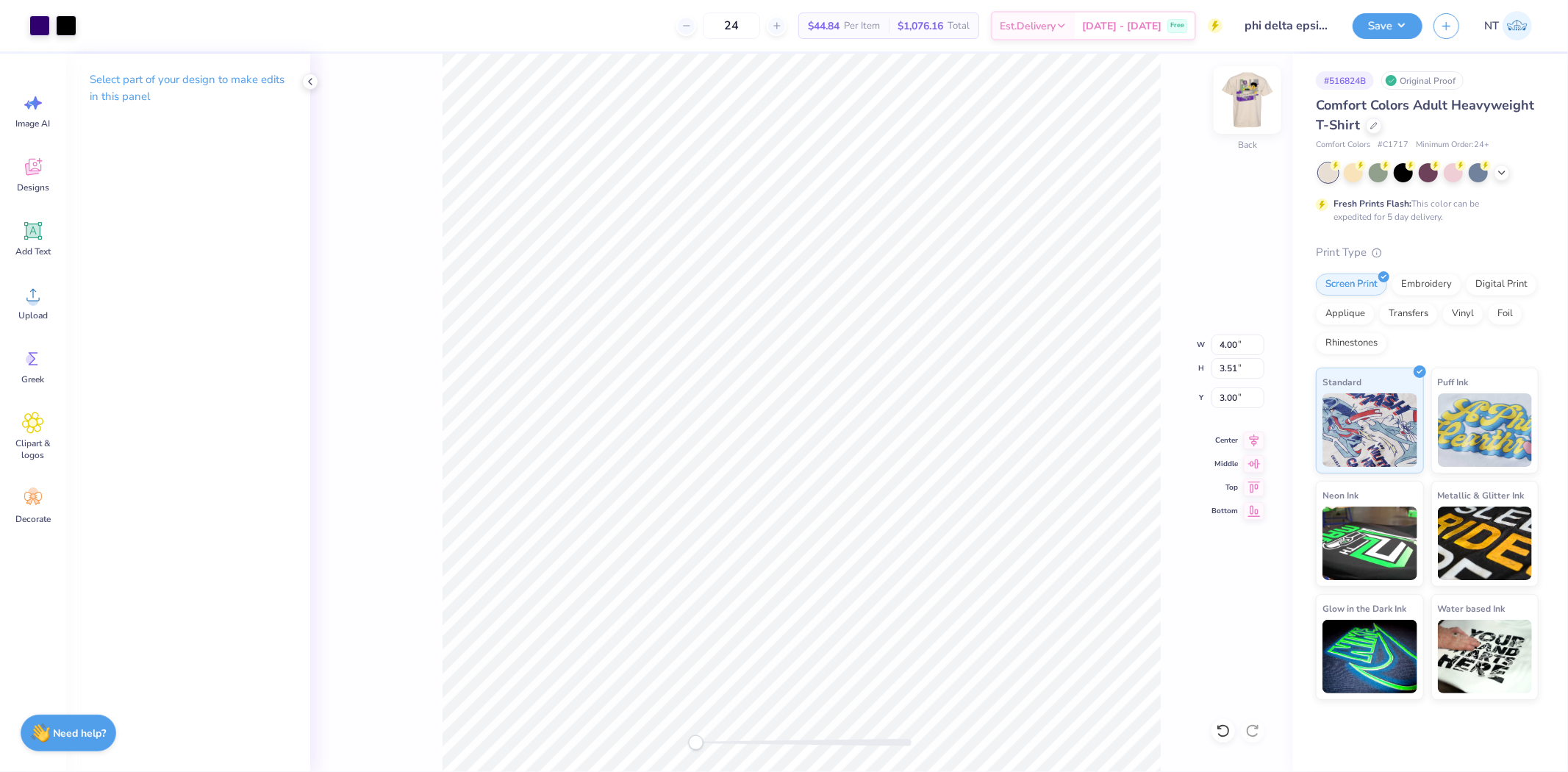
type input "4.06"
type input "3.57"
type input "5.39"
click at [1379, 35] on button "Save" at bounding box center [1386, 24] width 70 height 26
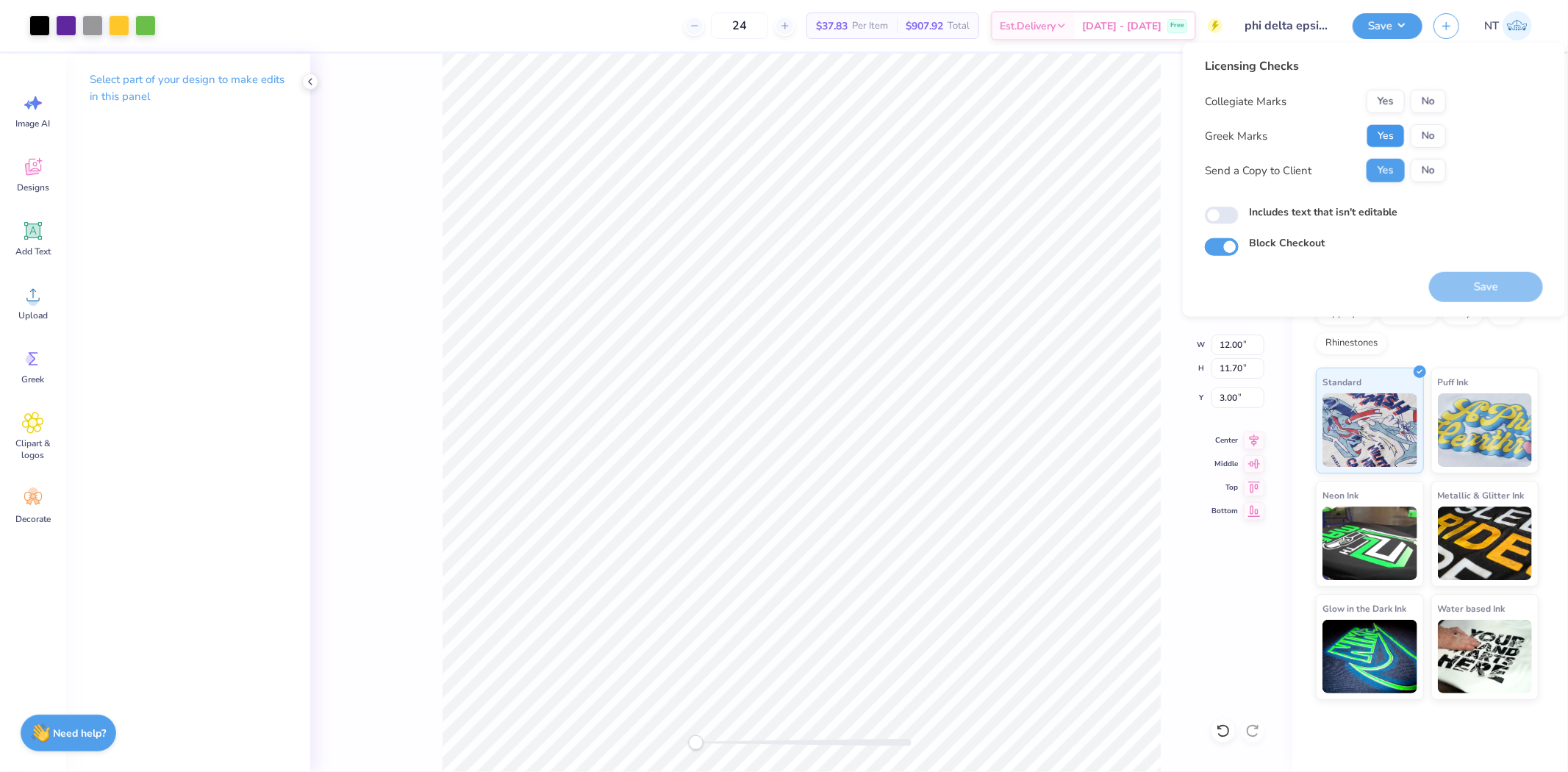
click at [1396, 141] on button "Yes" at bounding box center [1386, 136] width 38 height 23
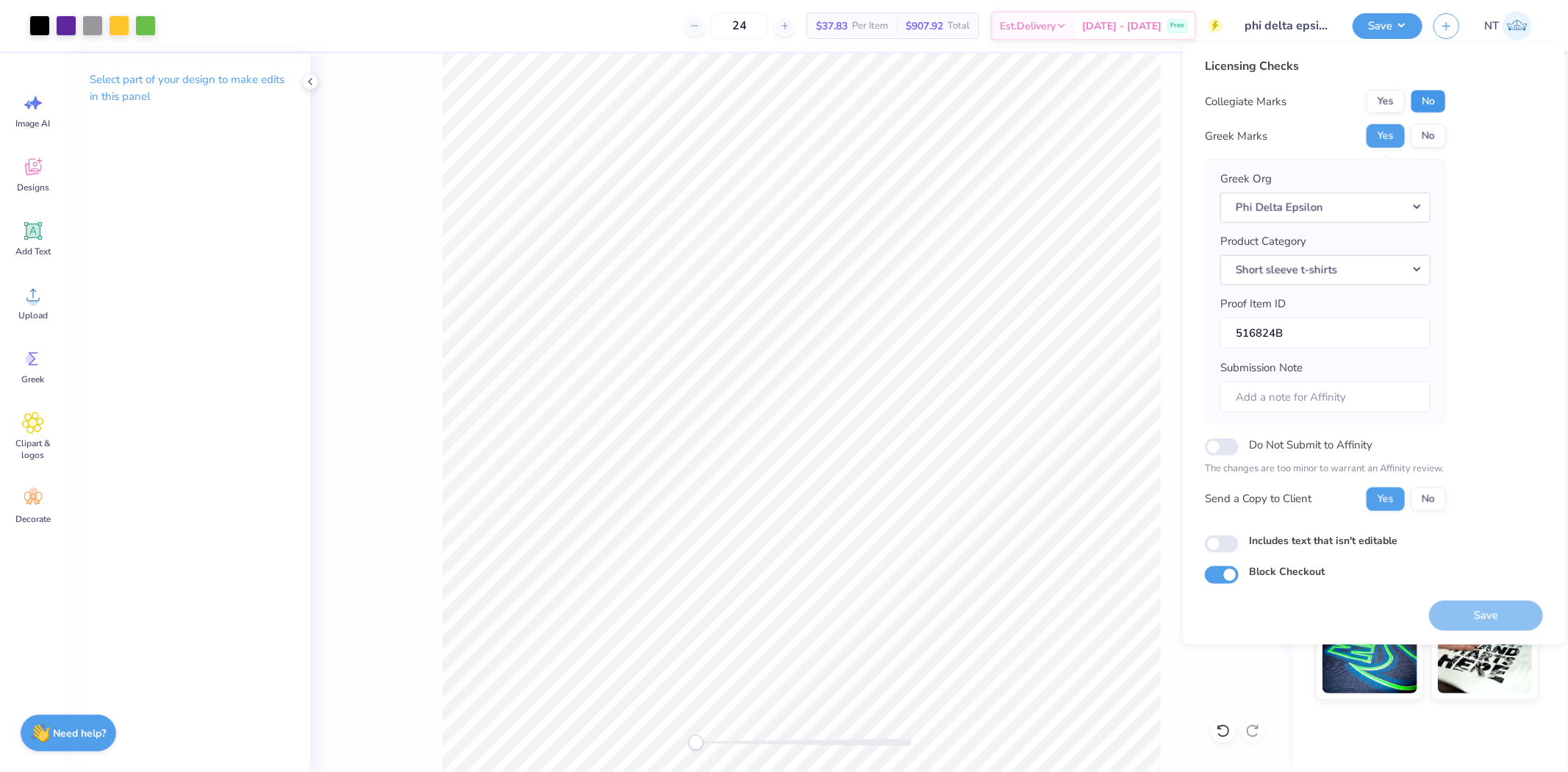
click at [1443, 108] on button "No" at bounding box center [1428, 101] width 35 height 23
click at [1339, 542] on label "Includes text that isn't editable" at bounding box center [1323, 540] width 149 height 16
click at [1239, 542] on input "Includes text that isn't editable" at bounding box center [1221, 544] width 34 height 17
checkbox input "true"
click at [1454, 604] on button "Save" at bounding box center [1486, 615] width 114 height 30
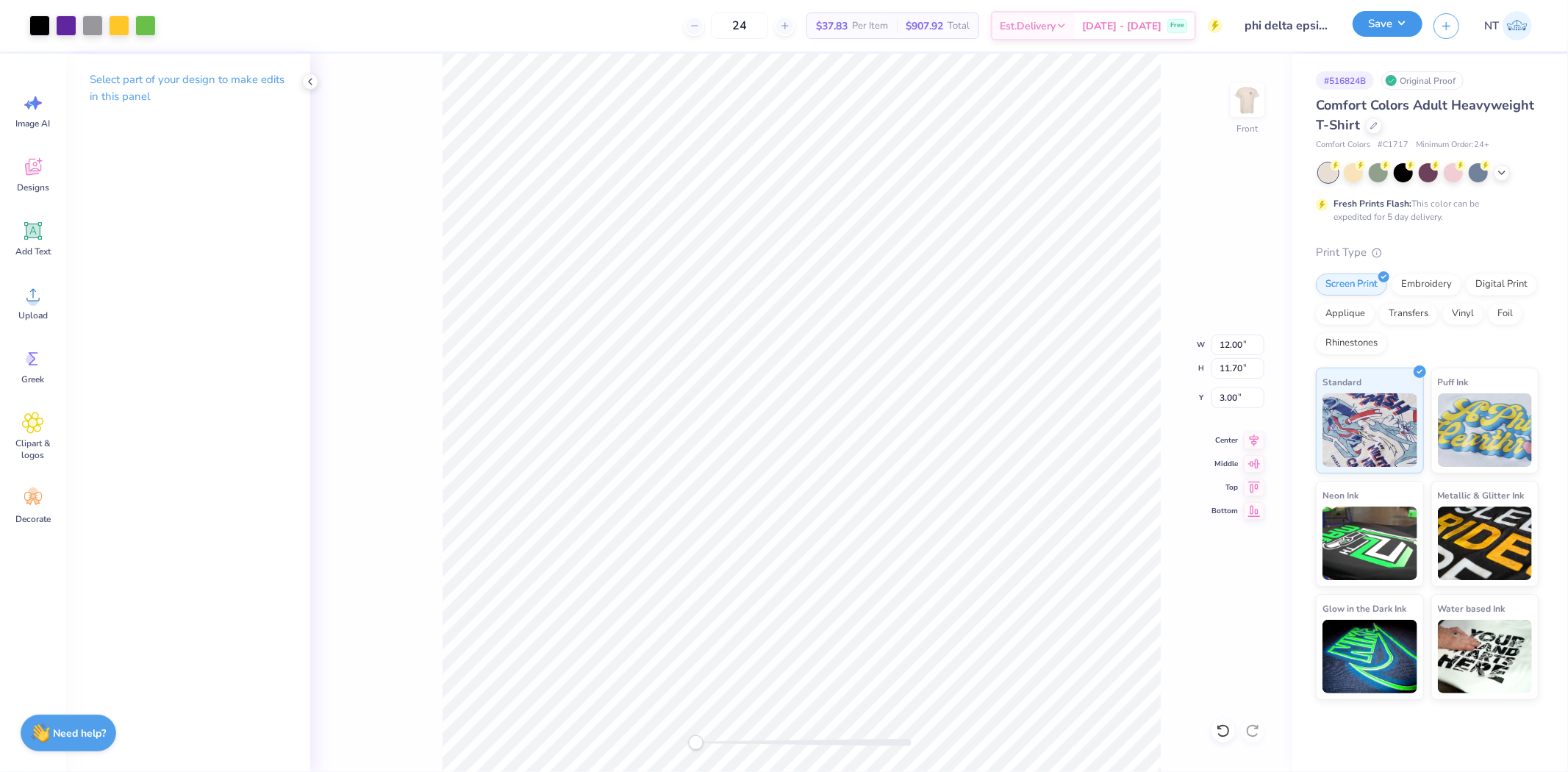
click at [1410, 20] on button "Save" at bounding box center [1386, 24] width 70 height 26
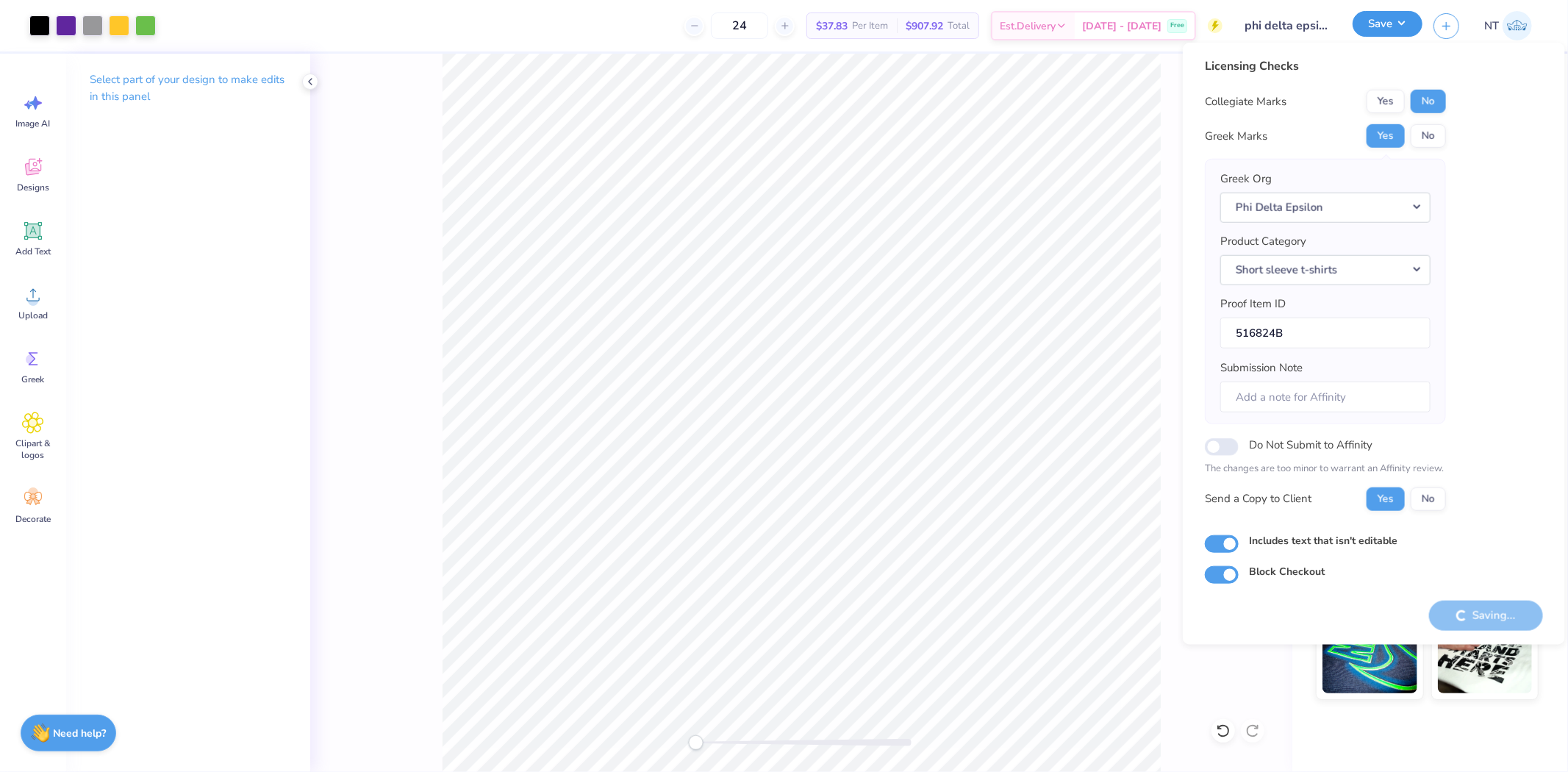
click at [1410, 20] on button "Save" at bounding box center [1386, 24] width 70 height 26
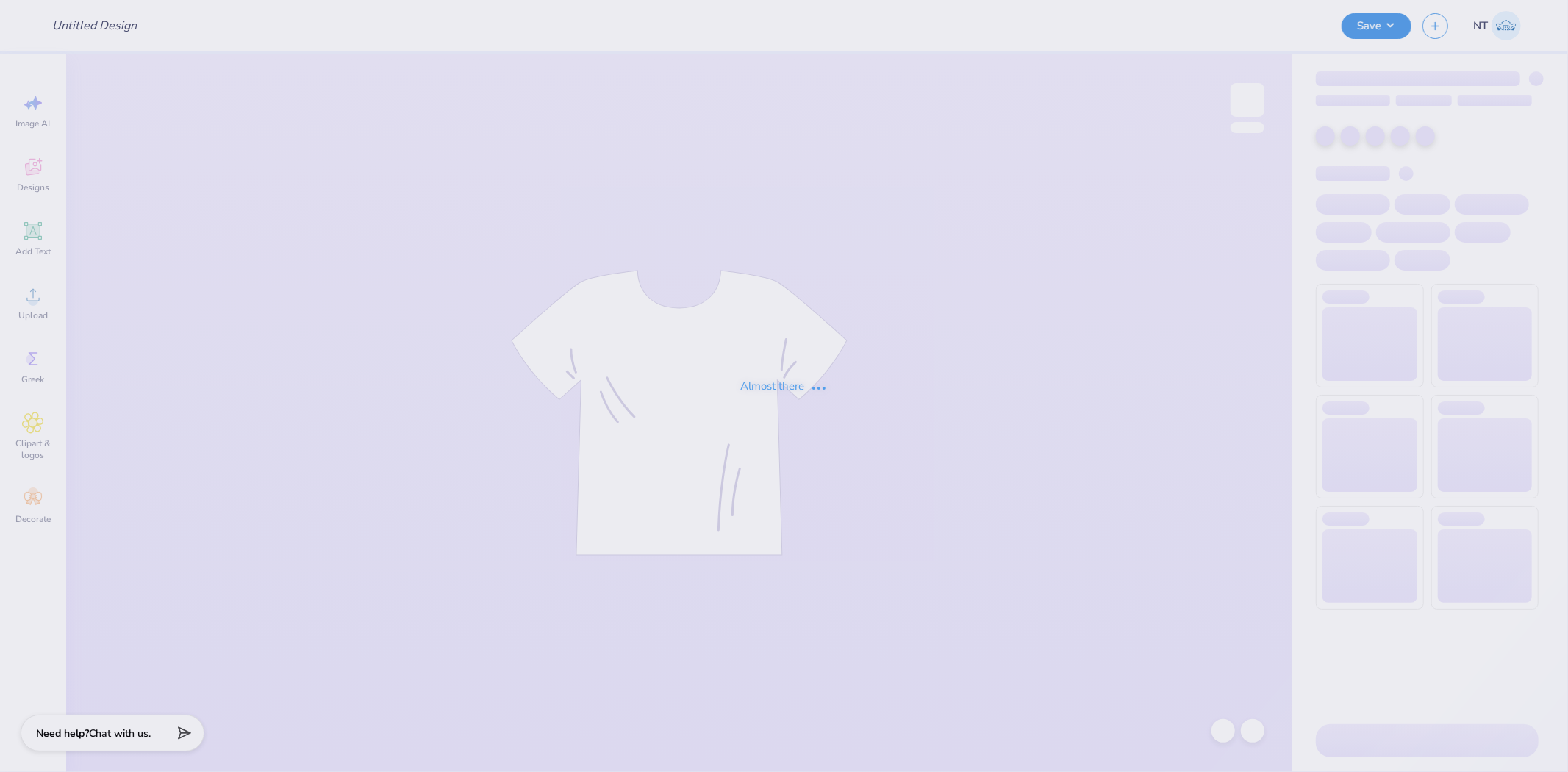
type input "phi delta epsilon tee"
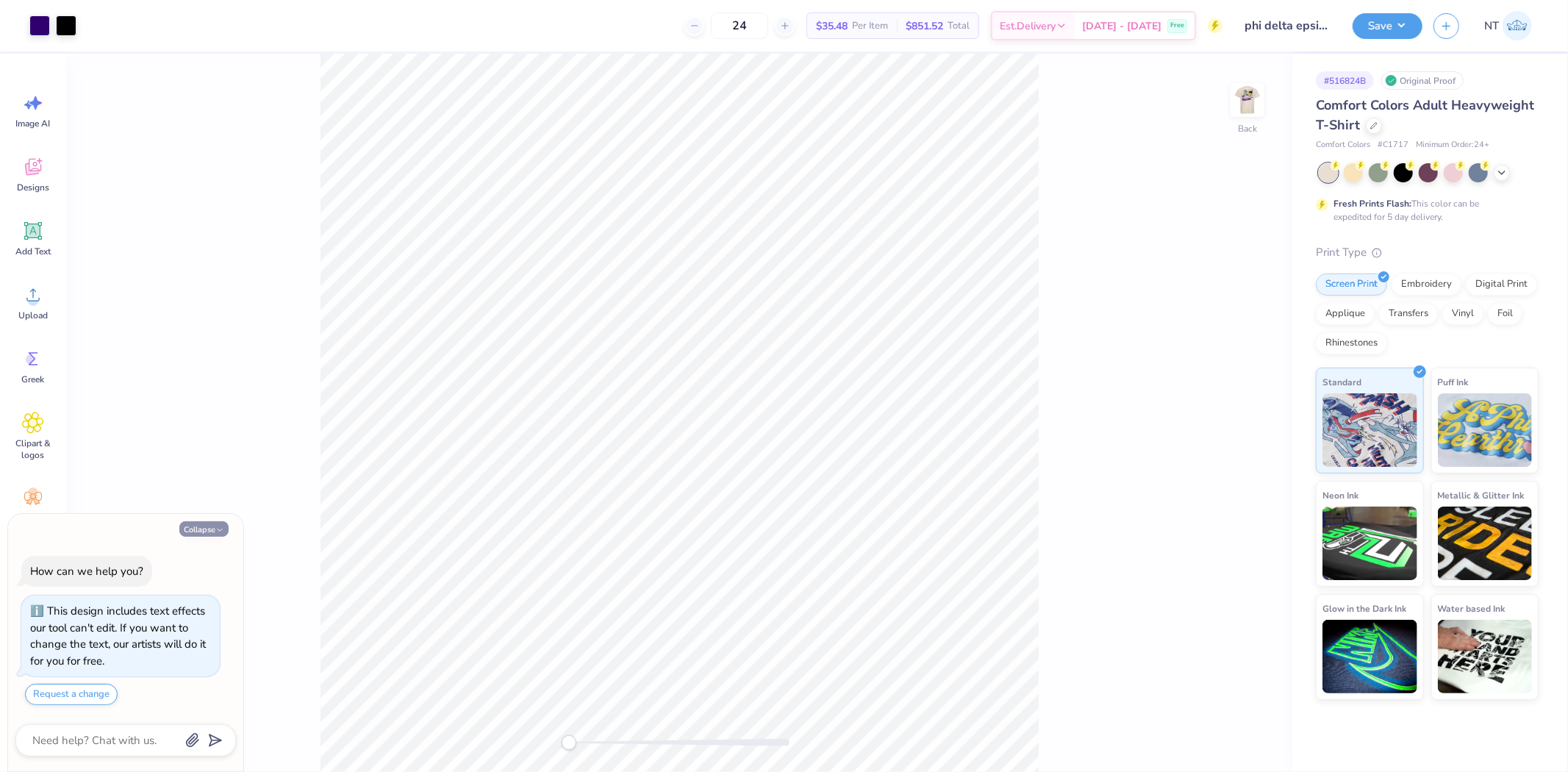
click at [222, 532] on icon "button" at bounding box center [220, 530] width 9 height 9
type textarea "x"
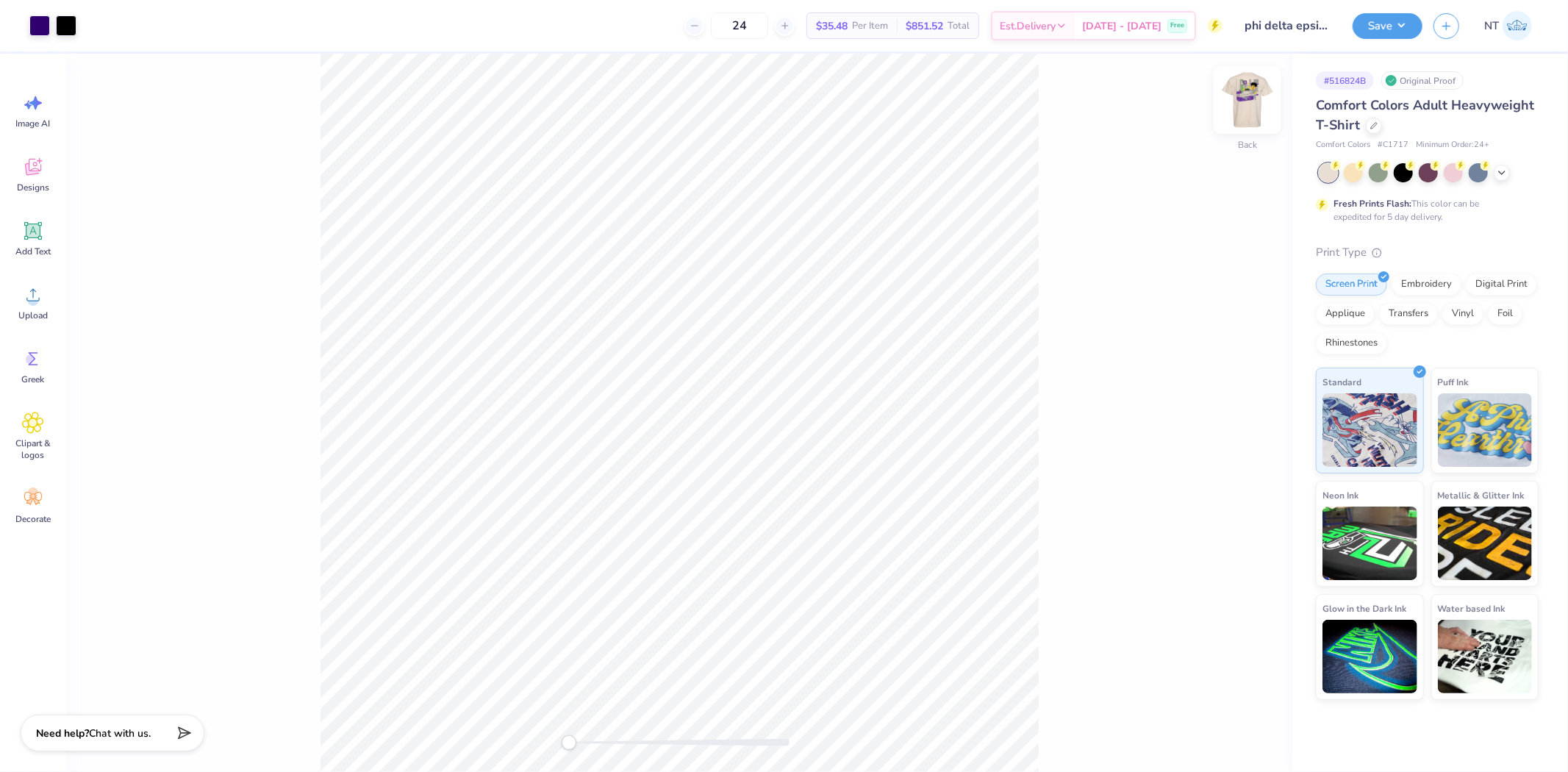
click at [1254, 105] on img at bounding box center [1247, 100] width 59 height 59
click at [56, 25] on div at bounding box center [67, 24] width 21 height 21
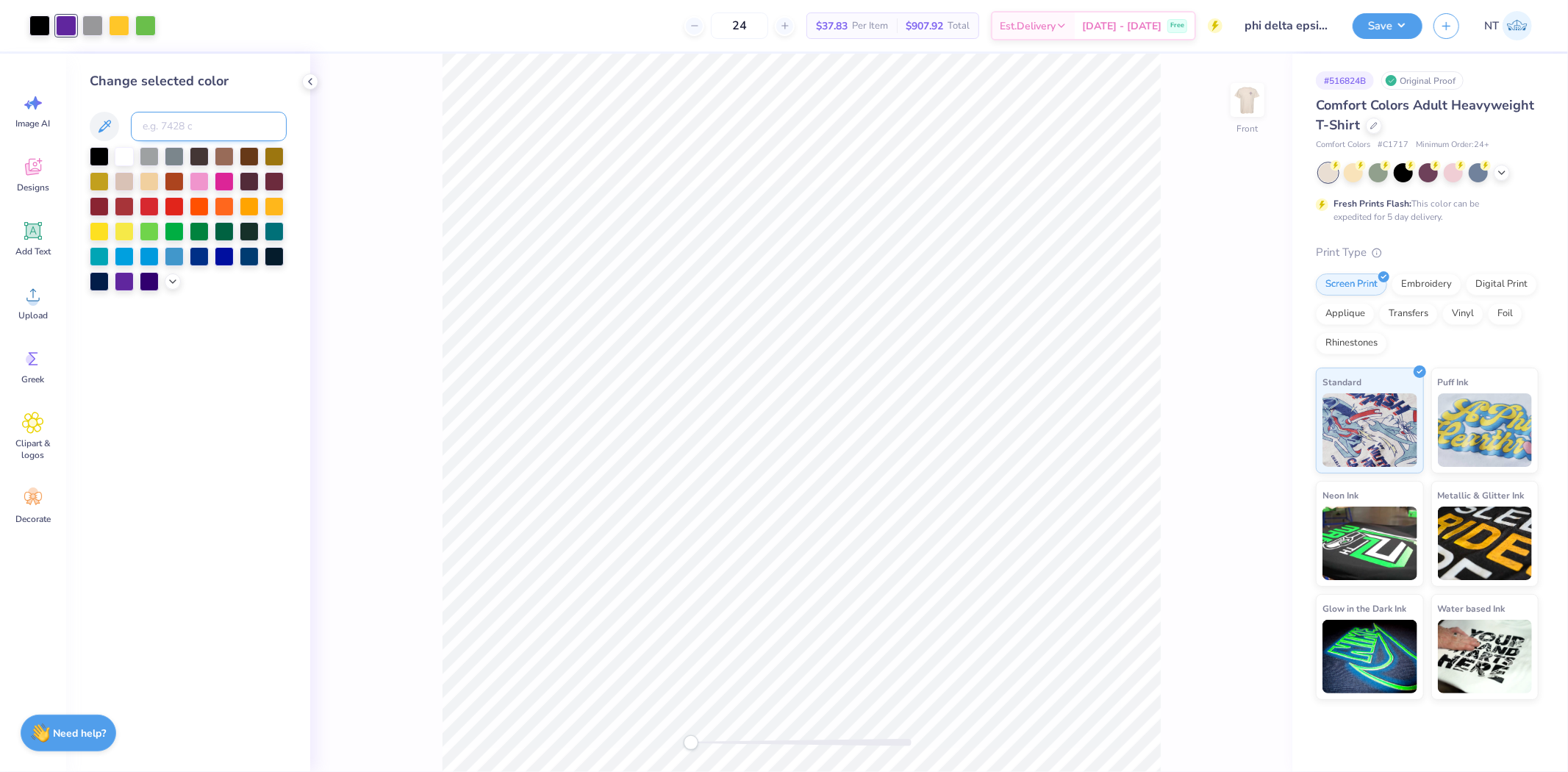
click at [199, 119] on input at bounding box center [208, 126] width 156 height 29
type input "2685"
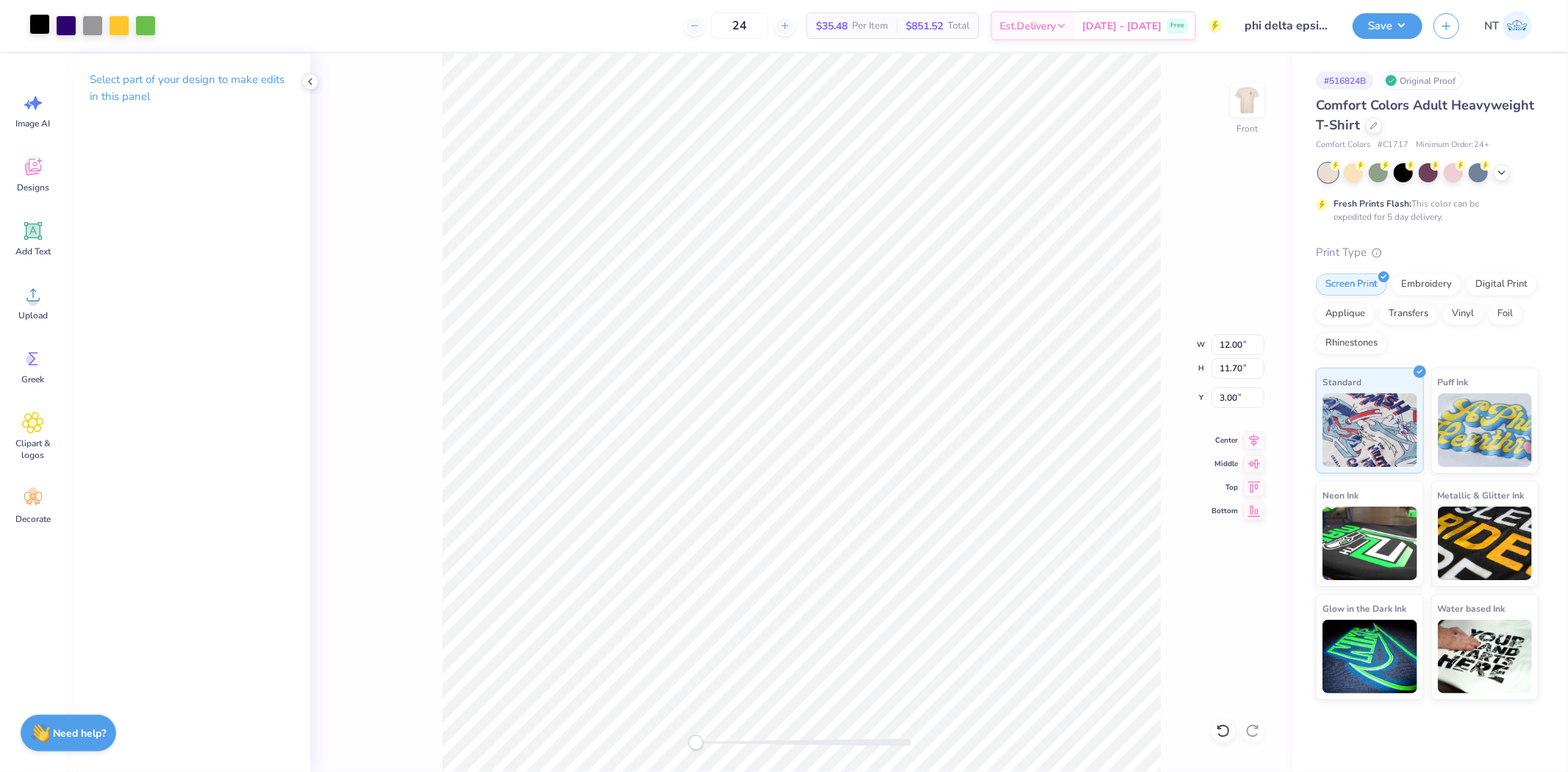
click at [44, 27] on div at bounding box center [40, 24] width 21 height 21
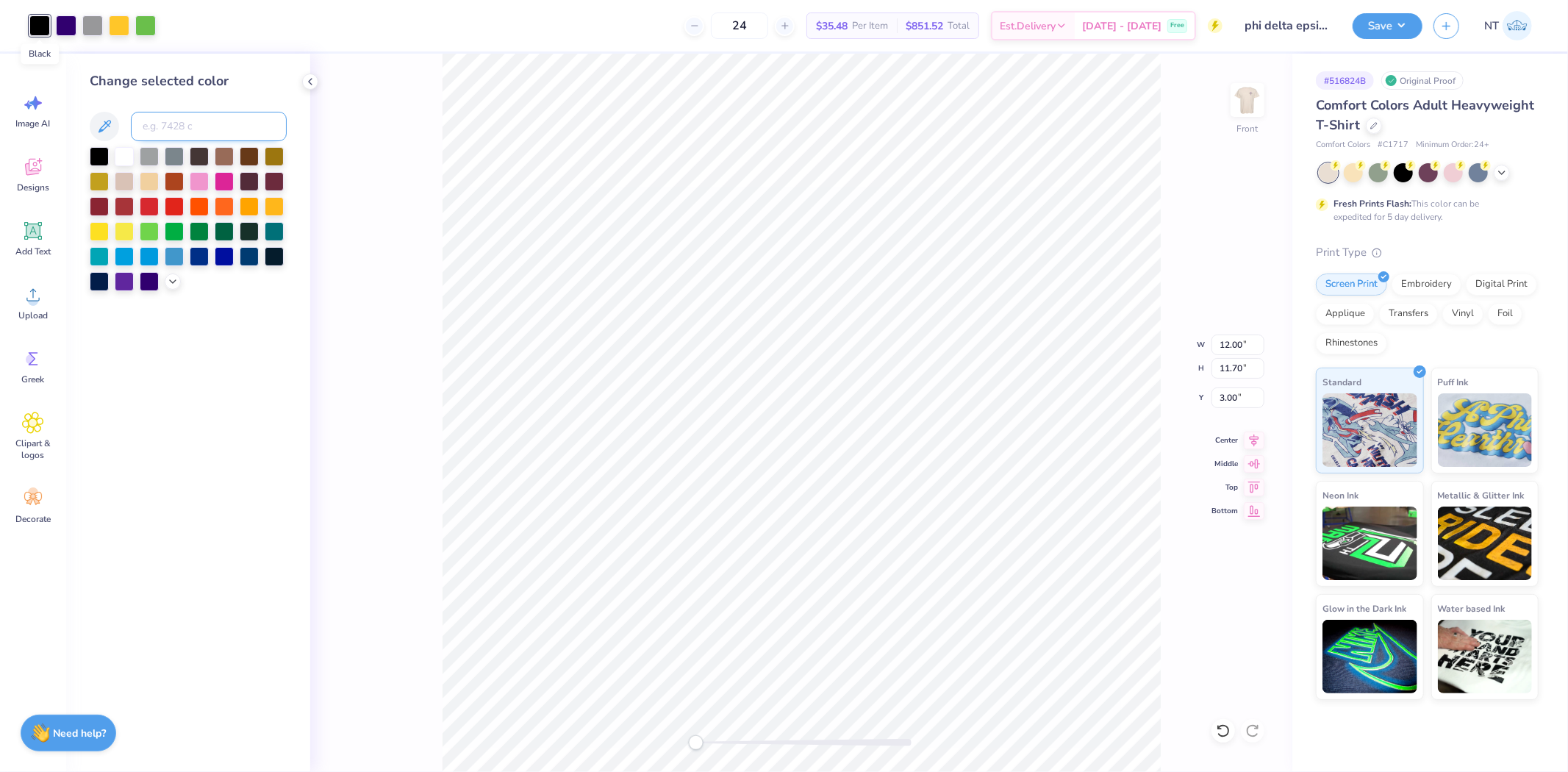
click at [184, 116] on input at bounding box center [208, 126] width 156 height 29
type input "2685"
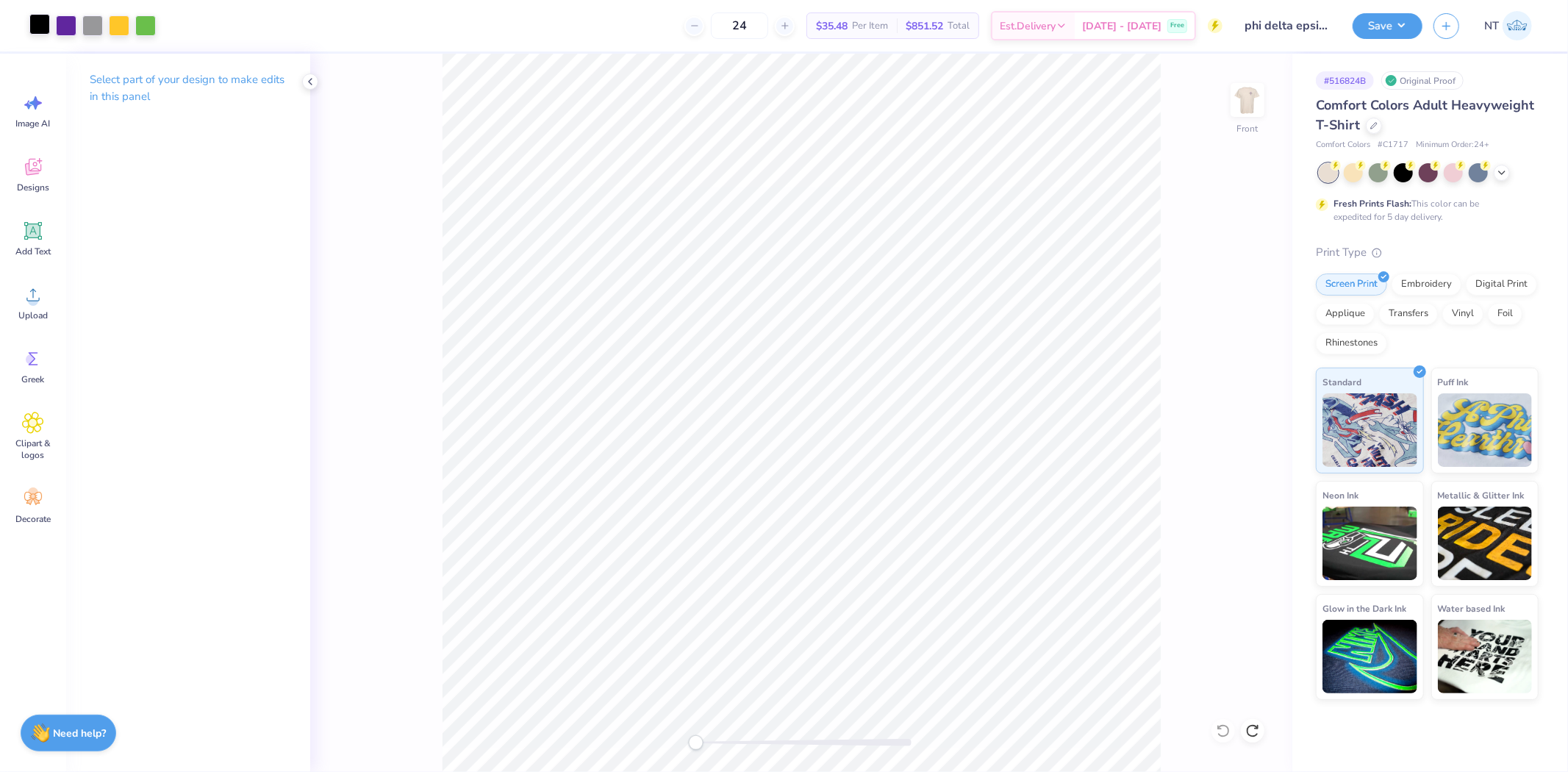
click at [31, 17] on div at bounding box center [40, 24] width 21 height 21
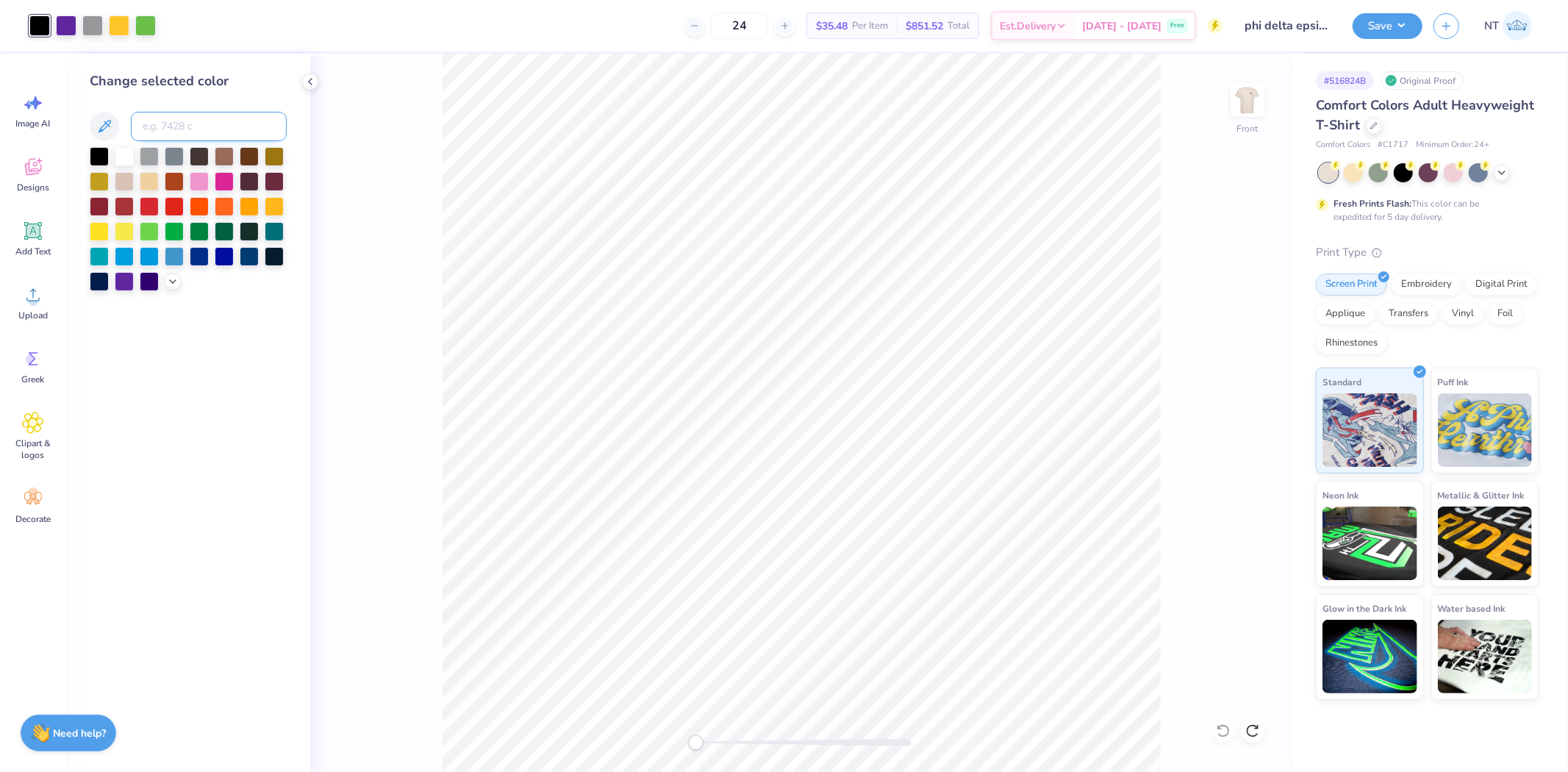
click at [207, 122] on input at bounding box center [208, 126] width 156 height 29
type input "2685"
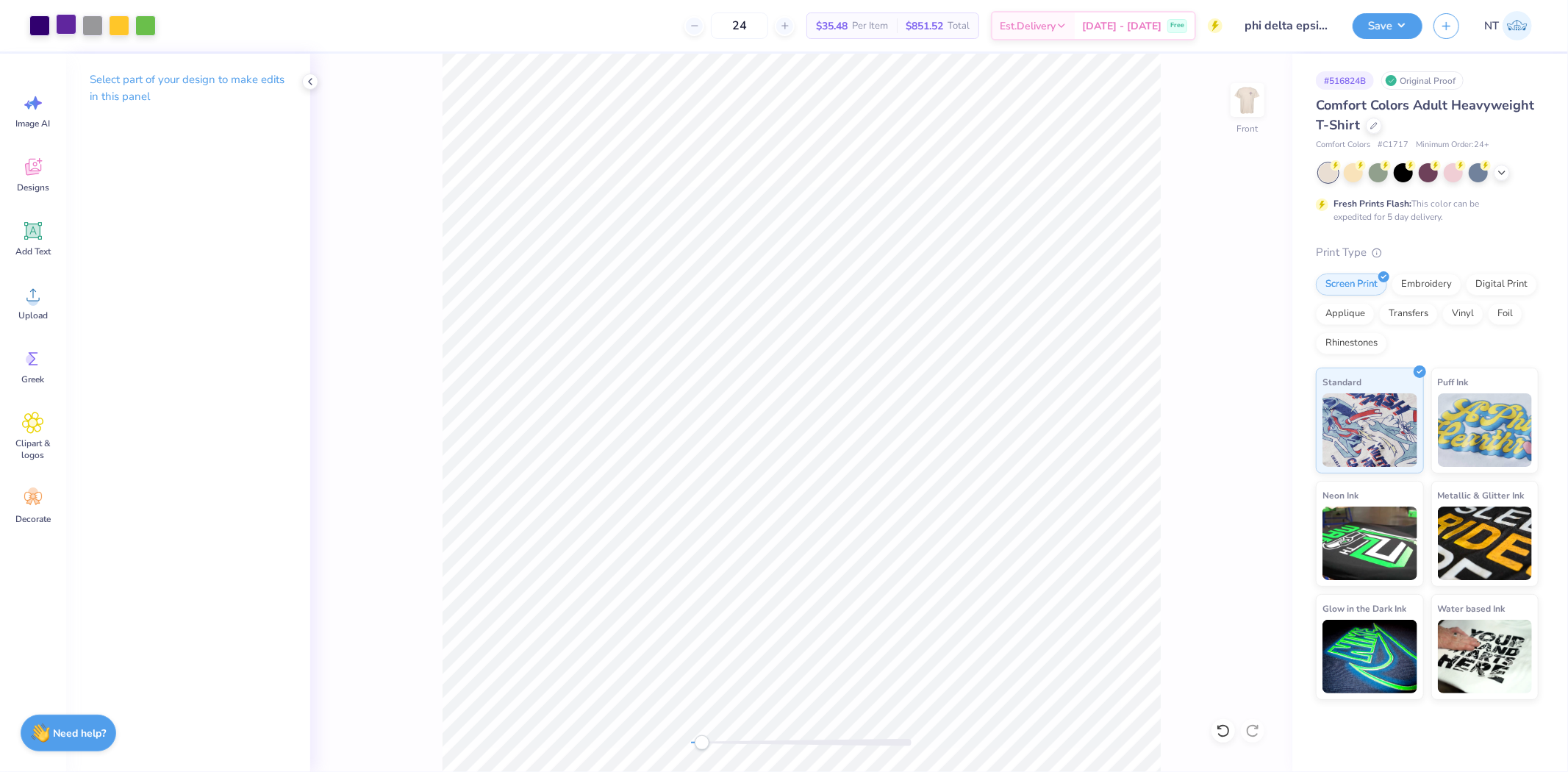
click at [63, 21] on div at bounding box center [67, 24] width 21 height 21
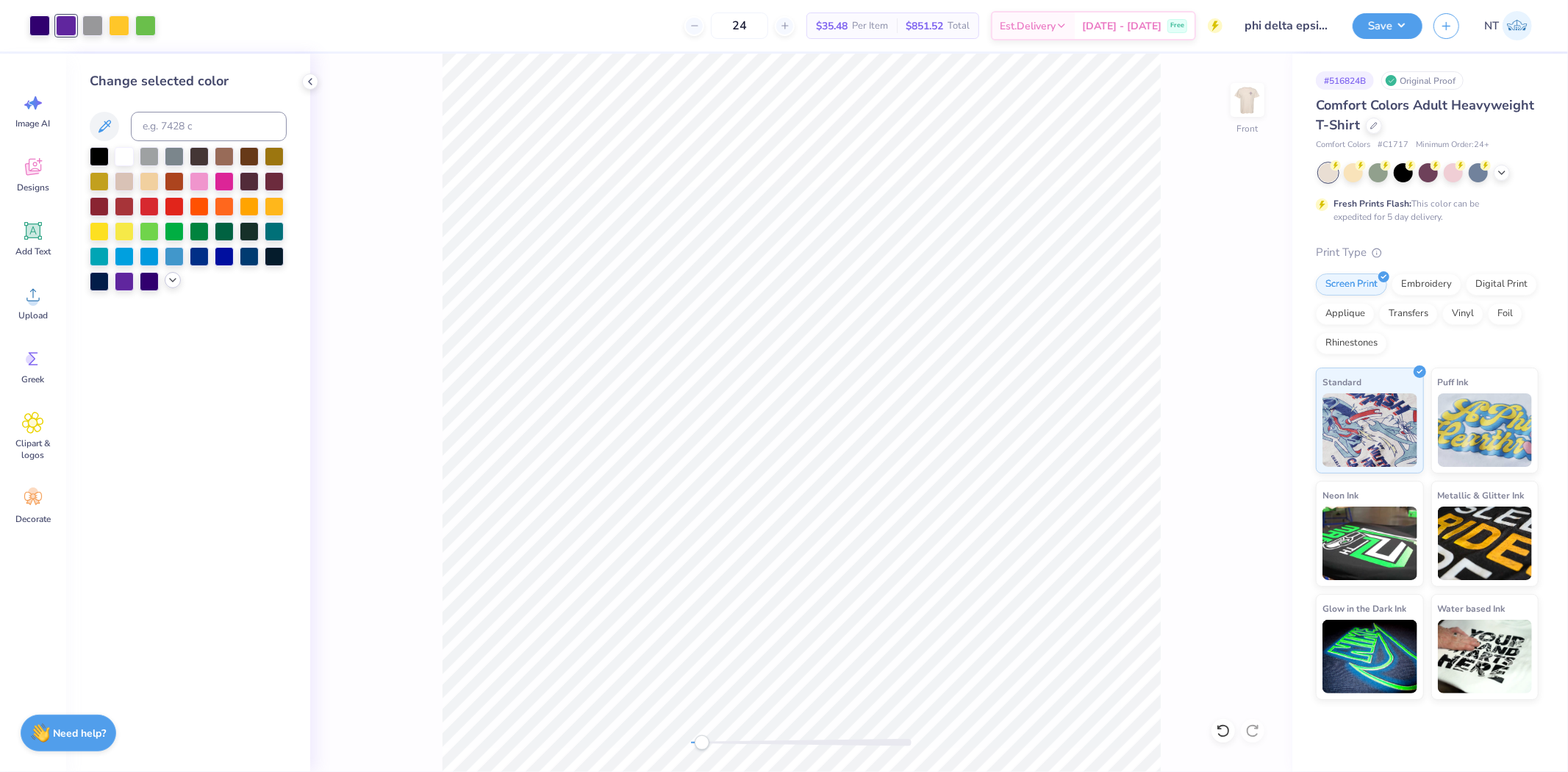
click at [173, 275] on icon at bounding box center [173, 280] width 12 height 12
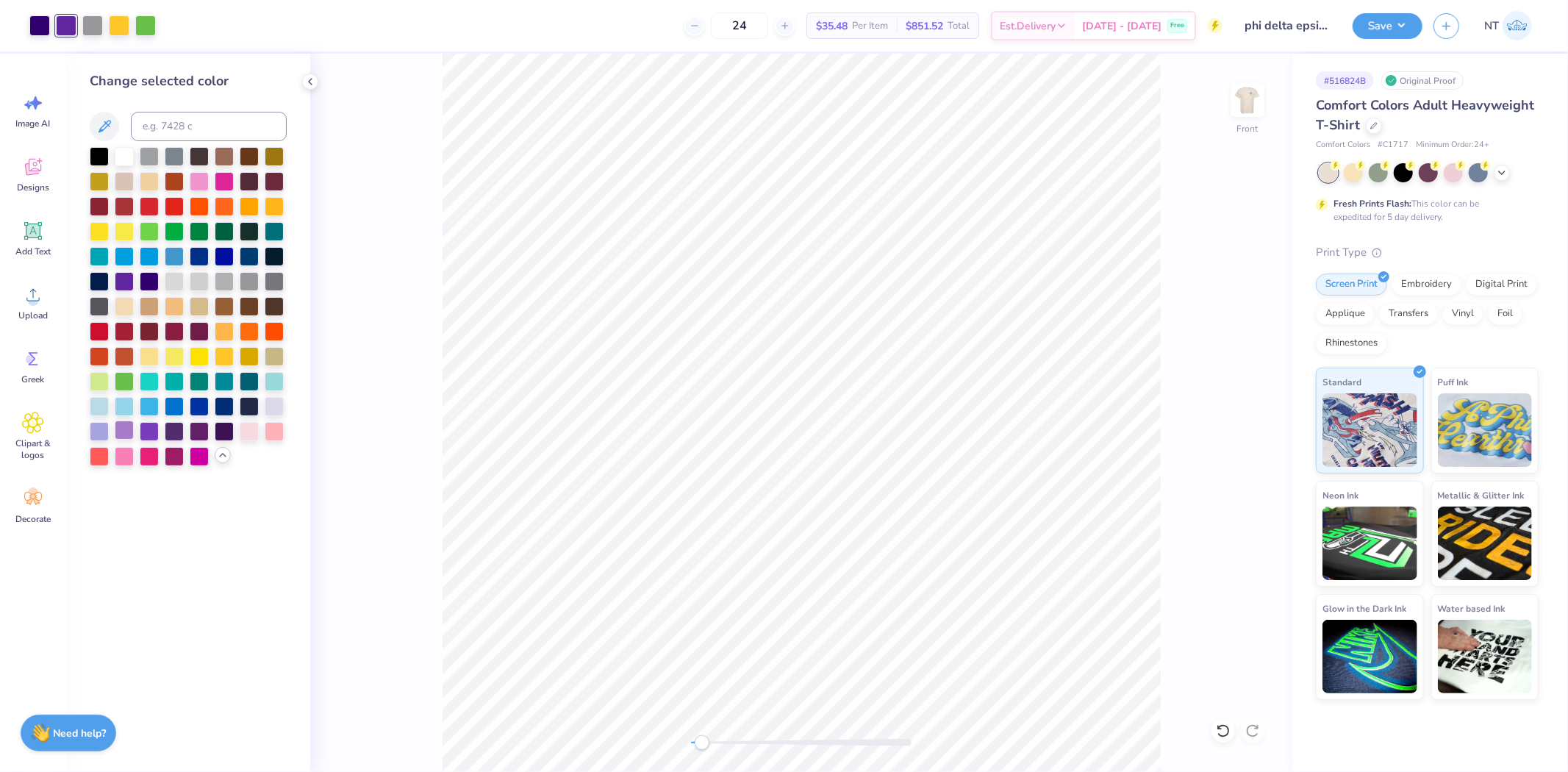
click at [120, 429] on div at bounding box center [124, 430] width 19 height 19
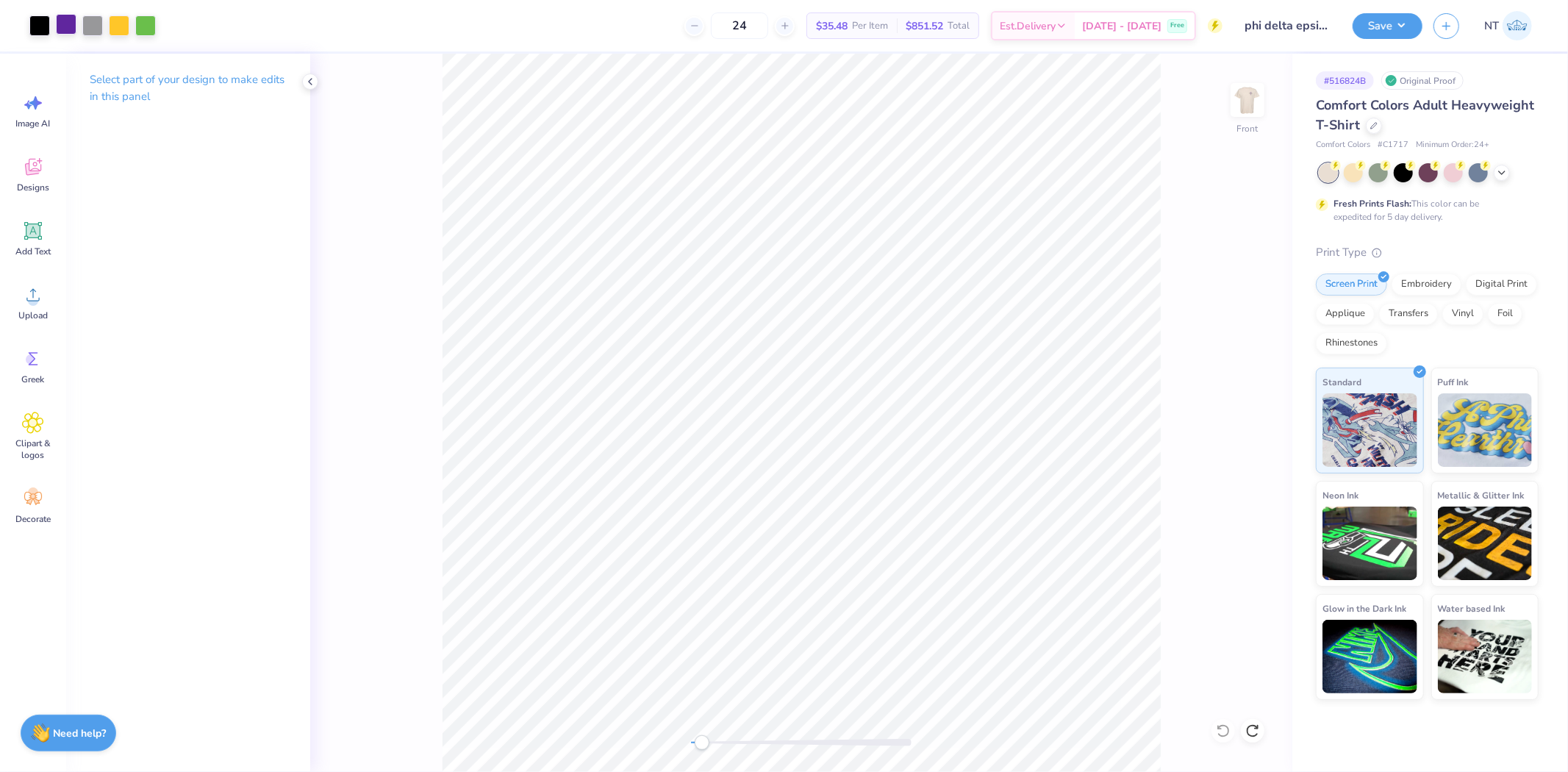
click at [57, 29] on div at bounding box center [67, 24] width 21 height 21
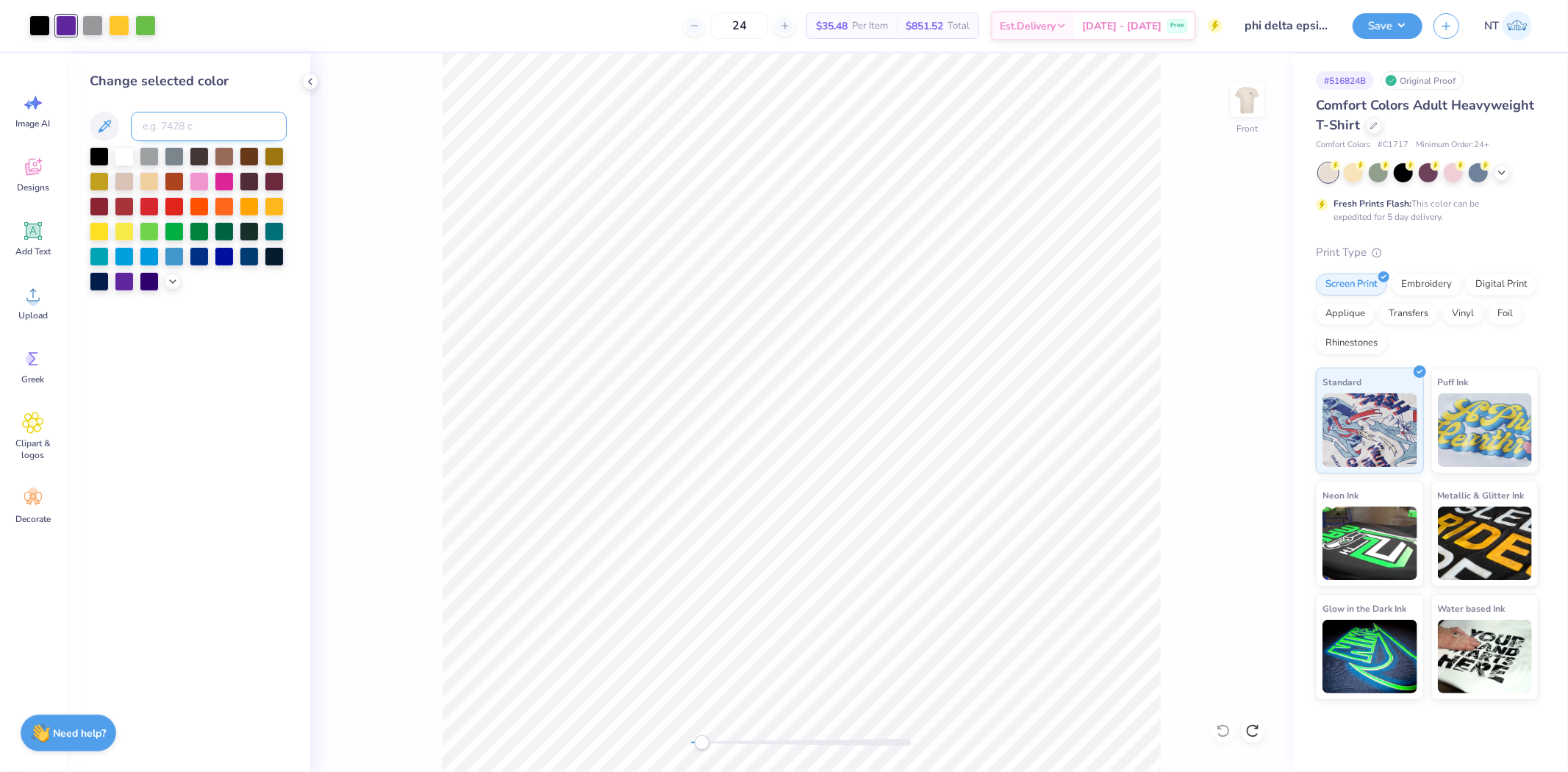
click at [150, 120] on input at bounding box center [208, 126] width 156 height 29
type input "2685"
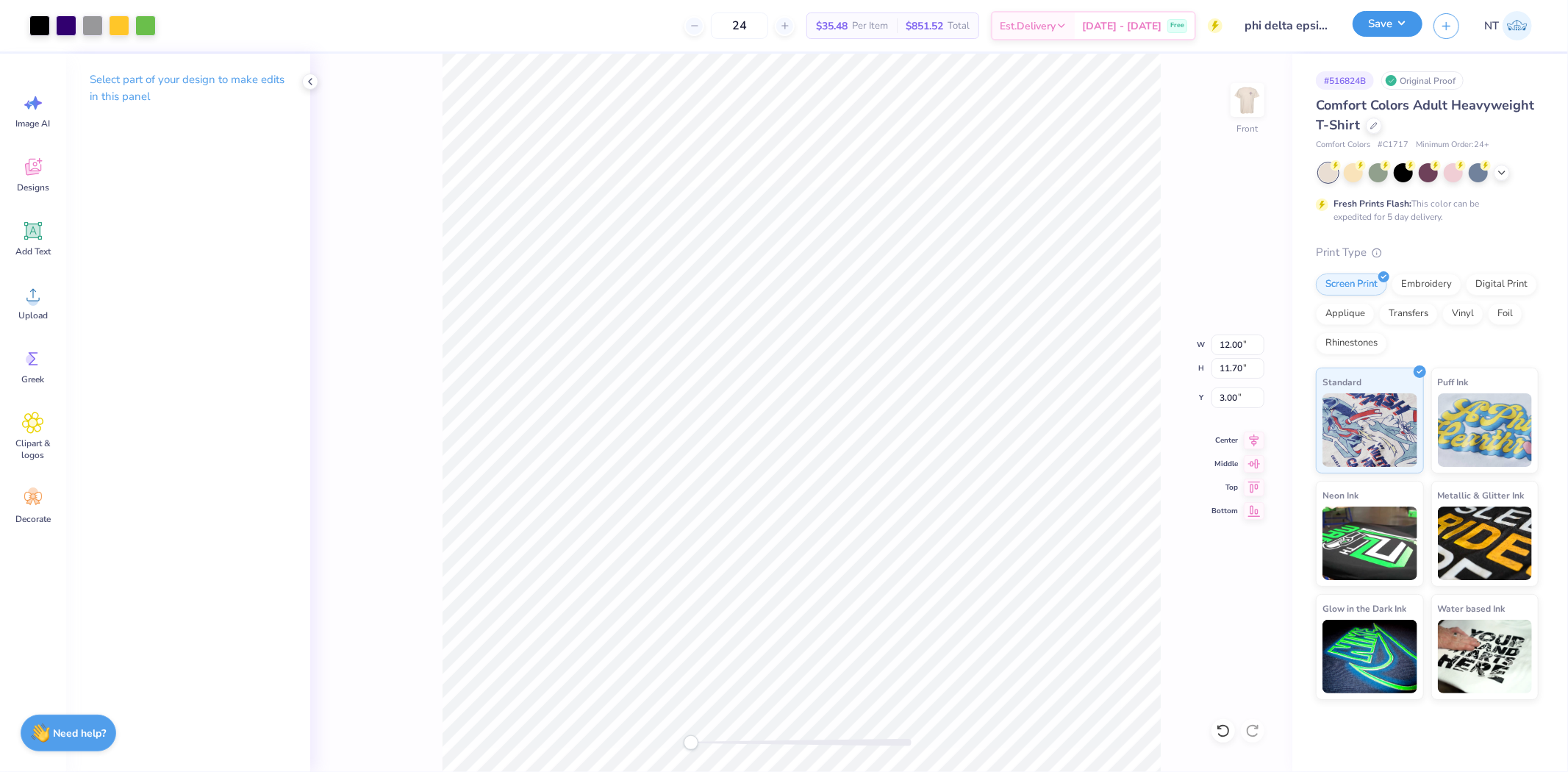
click at [1393, 33] on button "Save" at bounding box center [1386, 24] width 70 height 26
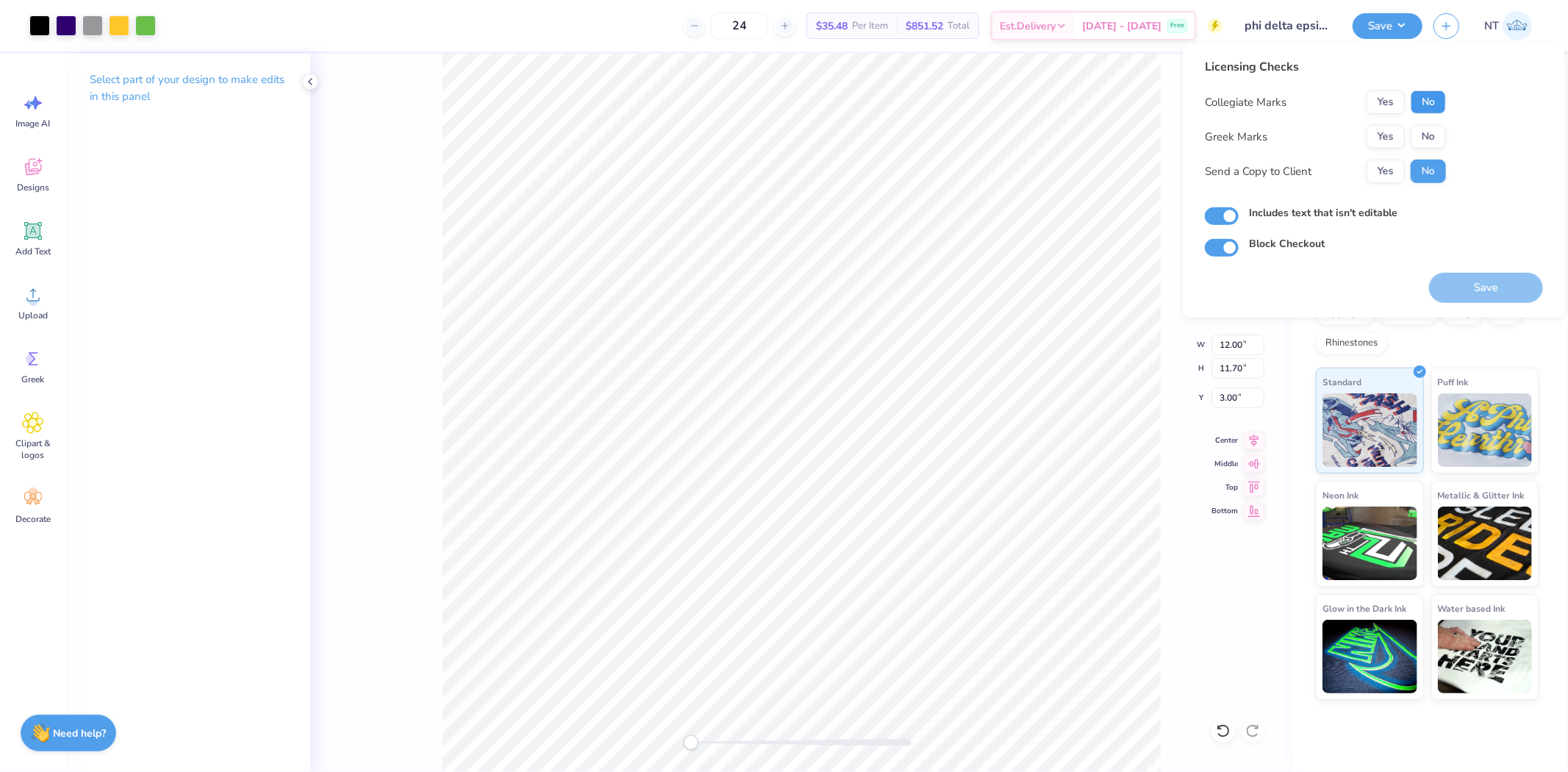
click at [1421, 107] on button "No" at bounding box center [1428, 102] width 35 height 23
click at [1385, 136] on button "Yes" at bounding box center [1386, 137] width 38 height 23
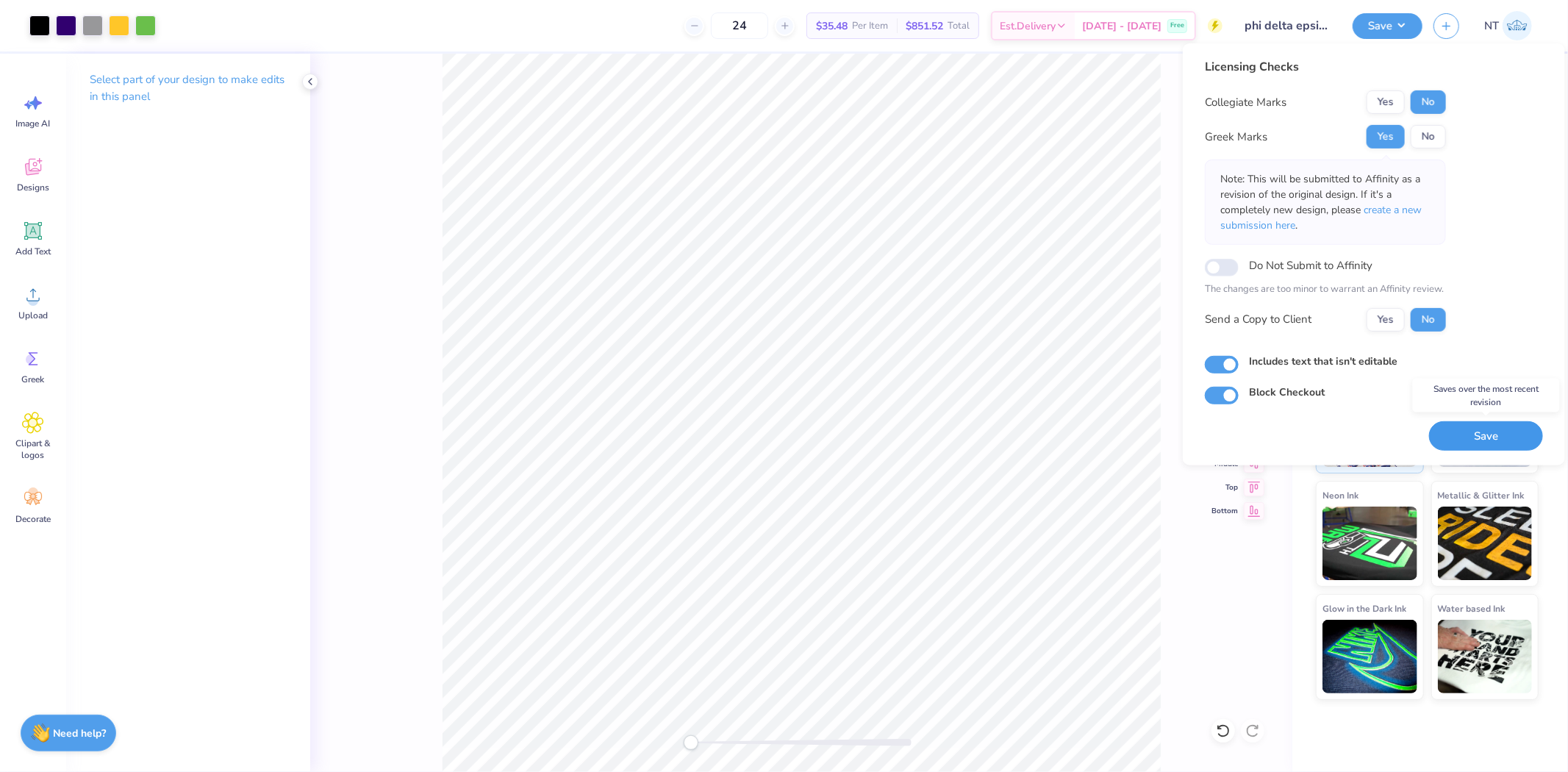
click at [1448, 430] on button "Save" at bounding box center [1486, 435] width 114 height 30
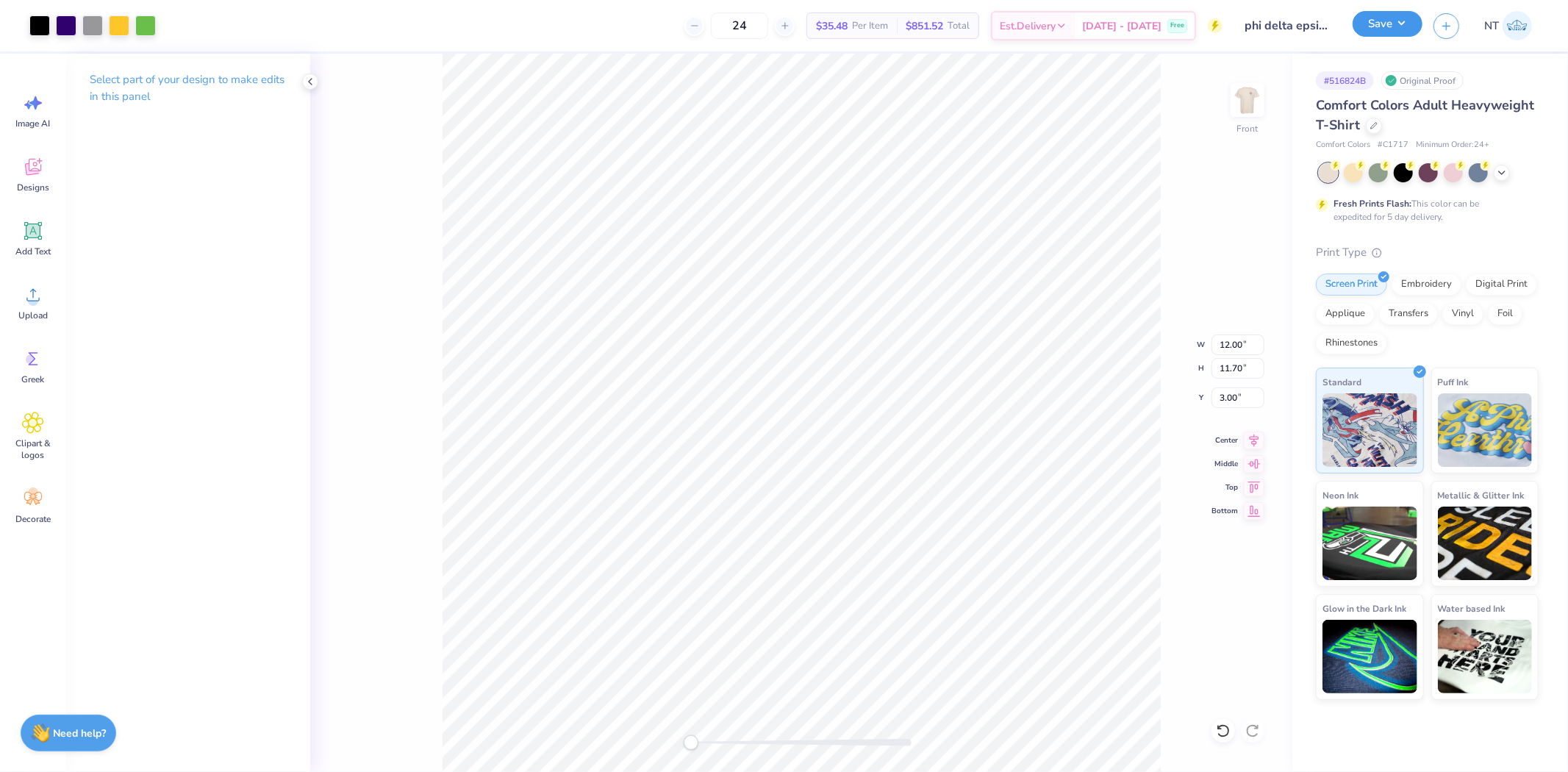
click at [1389, 35] on button "Save" at bounding box center [1386, 24] width 70 height 26
